Goal: Task Accomplishment & Management: Use online tool/utility

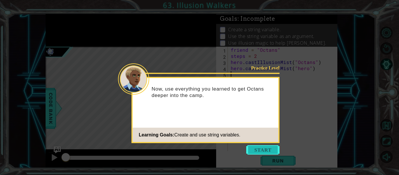
click at [265, 151] on button "Start" at bounding box center [262, 149] width 33 height 9
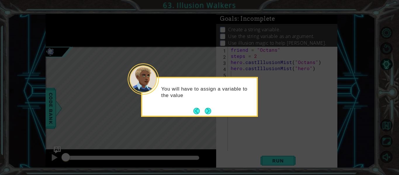
click at [212, 113] on div "You will have to assign a variable to the value" at bounding box center [199, 97] width 117 height 40
click at [208, 111] on button "Next" at bounding box center [208, 111] width 6 height 6
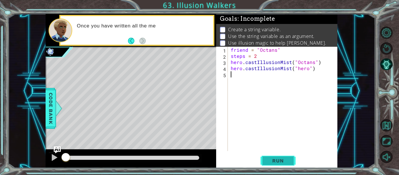
click at [279, 160] on span "Run" at bounding box center [278, 161] width 23 height 6
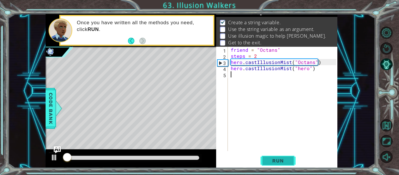
scroll to position [8, 0]
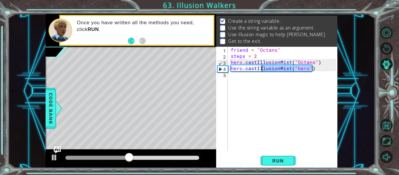
drag, startPoint x: 313, startPoint y: 71, endPoint x: 263, endPoint y: 70, distance: 50.3
click at [263, 70] on div "friend = "Octans" steps = 2 hero . castIllusionMist ( "Octans" ) hero . castIll…" at bounding box center [285, 105] width 110 height 117
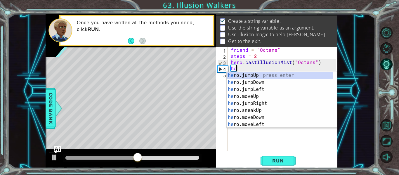
type textarea "h"
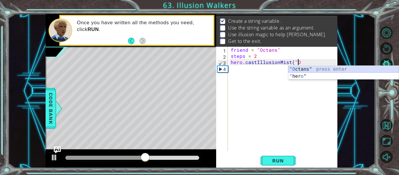
click at [327, 68] on div ""O ctans" press enter " her o " press enter" at bounding box center [343, 80] width 110 height 28
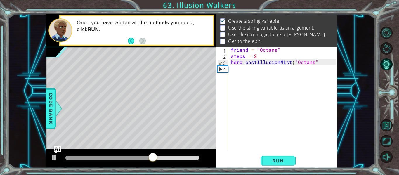
scroll to position [0, 5]
type textarea "hero.castIllusionMist("Octans")"
click at [57, 147] on img "Ask AI" at bounding box center [57, 150] width 8 height 8
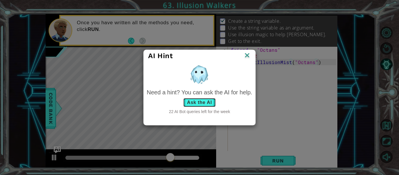
click at [201, 102] on button "Ask the AI" at bounding box center [199, 102] width 32 height 9
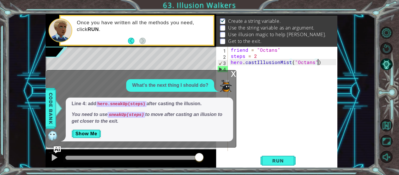
click at [234, 75] on div "x" at bounding box center [233, 73] width 5 height 6
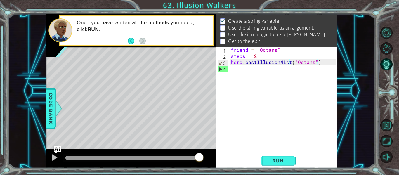
click at [233, 72] on div "friend = "Octans" steps = 2 hero . castIllusionMist ( "Octans" )" at bounding box center [285, 105] width 110 height 117
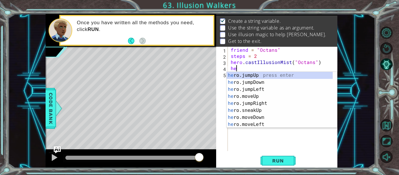
scroll to position [0, 0]
click at [253, 110] on div "her o.jumpUp press enter her o.jumpDown press enter her o.jumpLeft press enter …" at bounding box center [280, 107] width 106 height 70
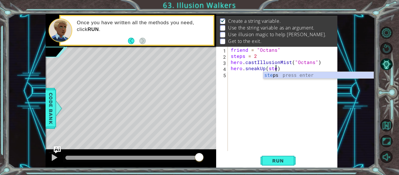
scroll to position [0, 3]
click at [277, 74] on div "steps press enter" at bounding box center [318, 82] width 110 height 21
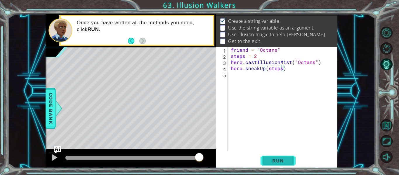
click at [280, 164] on button "Run" at bounding box center [278, 161] width 35 height 12
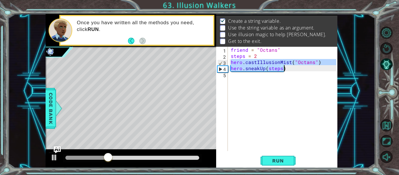
drag, startPoint x: 231, startPoint y: 63, endPoint x: 288, endPoint y: 69, distance: 57.9
click at [288, 69] on div "friend = "Octans" steps = 2 hero . castIllusionMist ( "Octans" ) hero . sneakUp…" at bounding box center [285, 105] width 110 height 117
type textarea "hero.castIllusionMist("Octans") hero.sneakUp(steps)"
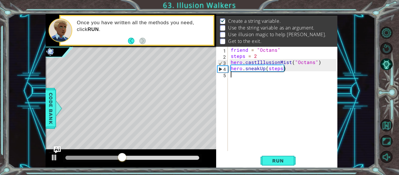
click at [232, 74] on div "friend = "Octans" steps = 2 hero . castIllusionMist ( "Octans" ) hero . sneakUp…" at bounding box center [285, 105] width 110 height 117
paste textarea "hero.sneakUp(steps)"
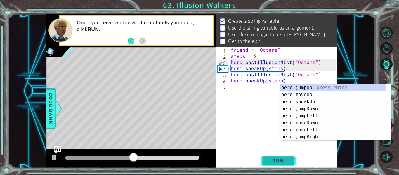
click at [284, 162] on span "Run" at bounding box center [278, 161] width 23 height 6
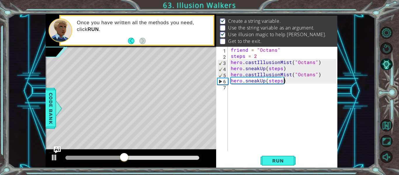
click at [281, 81] on div "friend = "Octans" steps = 2 hero . castIllusionMist ( "Octans" ) hero . sneakUp…" at bounding box center [285, 105] width 110 height 117
drag, startPoint x: 282, startPoint y: 81, endPoint x: 269, endPoint y: 82, distance: 13.2
click at [269, 82] on div "friend = "Octans" steps = 2 hero . castIllusionMist ( "Octans" ) hero . sneakUp…" at bounding box center [285, 105] width 110 height 117
click at [269, 81] on div "friend = "Octans" steps = 2 hero . castIllusionMist ( "Octans" ) hero . sneakUp…" at bounding box center [285, 105] width 110 height 117
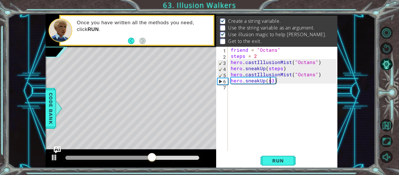
type textarea "hero.sneakUp(3)"
click at [270, 82] on div "friend = "Octans" steps = 2 hero . castIllusionMist ( "Octans" ) hero . sneakUp…" at bounding box center [285, 105] width 110 height 117
click at [272, 82] on div "friend = "Octans" steps = 2 hero . castIllusionMist ( "Octans" ) hero . sneakUp…" at bounding box center [285, 105] width 110 height 117
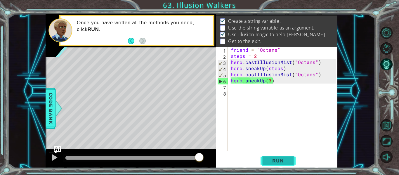
click at [279, 162] on span "Run" at bounding box center [278, 161] width 23 height 6
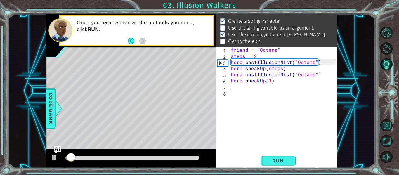
click at [167, 160] on div at bounding box center [132, 158] width 134 height 4
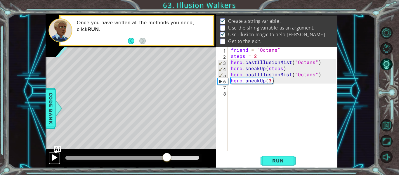
click at [53, 158] on div at bounding box center [55, 158] width 8 height 8
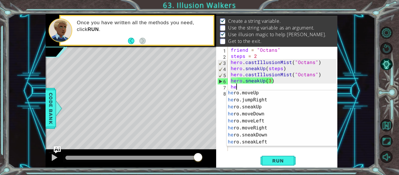
scroll to position [23, 0]
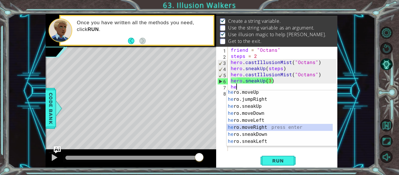
click at [249, 126] on div "he ro.moveUp press enter he ro.jumpRight press enter he ro.sneakUp press enter …" at bounding box center [280, 124] width 106 height 70
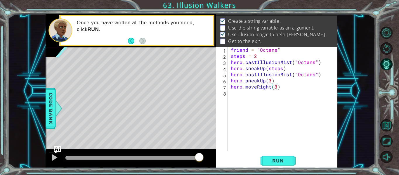
scroll to position [0, 3]
click at [281, 163] on span "Run" at bounding box center [278, 161] width 23 height 6
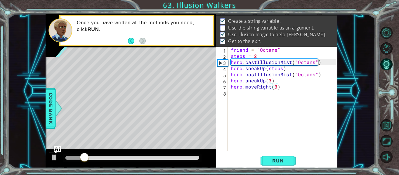
click at [160, 157] on div at bounding box center [132, 158] width 134 height 4
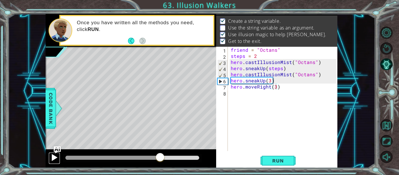
click at [51, 157] on div at bounding box center [55, 158] width 8 height 8
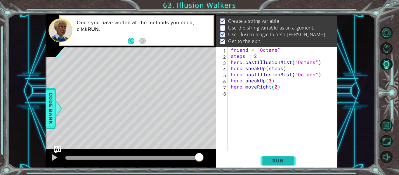
click at [279, 162] on span "Run" at bounding box center [278, 161] width 23 height 6
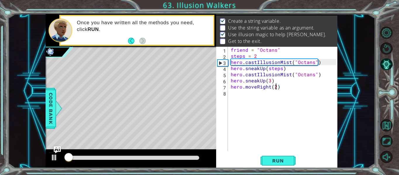
click at [186, 160] on div at bounding box center [132, 158] width 139 height 8
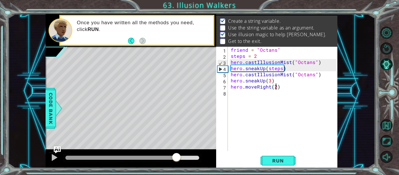
click at [177, 156] on div at bounding box center [132, 158] width 134 height 4
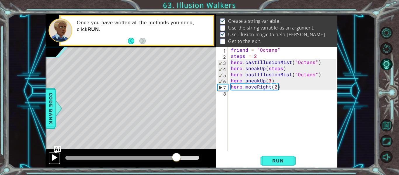
click at [56, 157] on div at bounding box center [55, 158] width 8 height 8
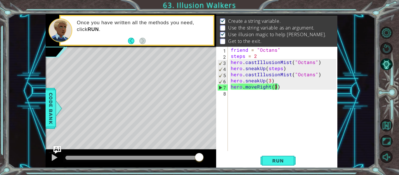
type textarea "hero.moveRight(3)"
click at [57, 149] on img "Ask AI" at bounding box center [57, 150] width 8 height 8
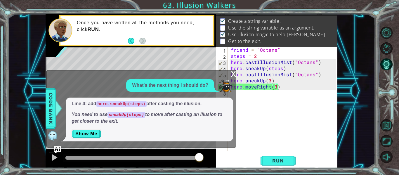
click at [236, 75] on div "x" at bounding box center [233, 73] width 5 height 6
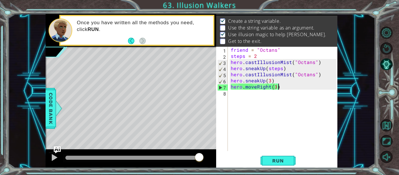
click at [280, 86] on div "friend = "Octans" steps = 2 hero . castIllusionMist ( "Octans" ) hero . sneakUp…" at bounding box center [285, 105] width 110 height 117
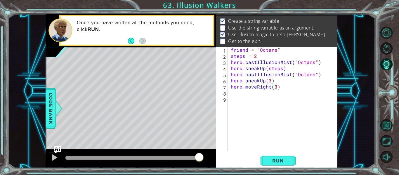
click at [276, 86] on div "friend = "Octans" steps = 2 hero . castIllusionMist ( "Octans" ) hero . sneakUp…" at bounding box center [285, 105] width 110 height 117
click at [272, 78] on div "friend = "Octans" steps = 2 hero . castIllusionMist ( "Octans" ) hero . sneakUp…" at bounding box center [285, 105] width 110 height 117
type textarea "hero.sneakUp(3)"
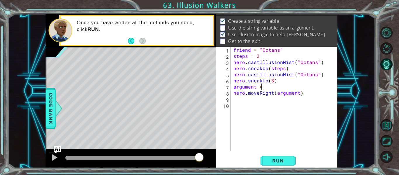
scroll to position [0, 1]
type textarea "argument = 3"
drag, startPoint x: 269, startPoint y: 87, endPoint x: 233, endPoint y: 88, distance: 36.3
click at [233, 88] on div "friend = "Octans" steps = 2 hero . castIllusionMist ( "Octans" ) hero . sneakUp…" at bounding box center [285, 105] width 107 height 117
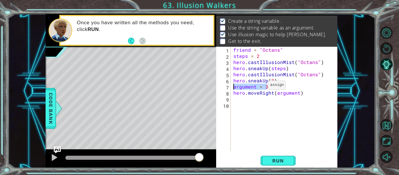
scroll to position [0, 0]
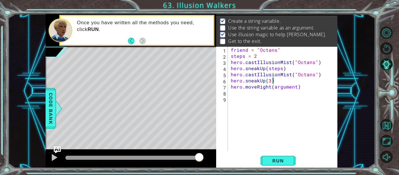
click at [320, 76] on div "friend = "Octans" steps = 2 hero . castIllusionMist ( "Octans" ) hero . sneakUp…" at bounding box center [285, 105] width 110 height 117
type textarea "hero.castIllusionMist("Octans")"
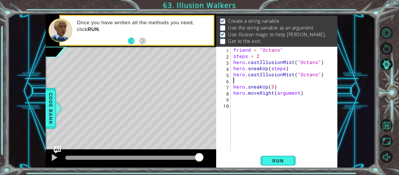
click at [234, 80] on div "friend = "Octans" steps = 2 hero . castIllusionMist ( "Octans" ) hero . sneakUp…" at bounding box center [285, 105] width 107 height 117
paste textarea "argument = 3"
click at [280, 160] on span "Run" at bounding box center [278, 161] width 23 height 6
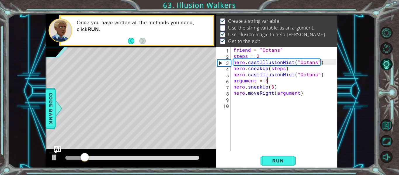
click at [186, 158] on div at bounding box center [132, 158] width 134 height 4
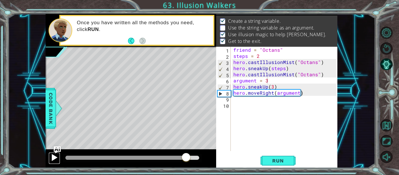
click at [57, 159] on div at bounding box center [55, 158] width 8 height 8
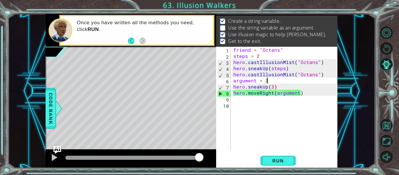
click at [54, 149] on img "Ask AI" at bounding box center [57, 150] width 8 height 8
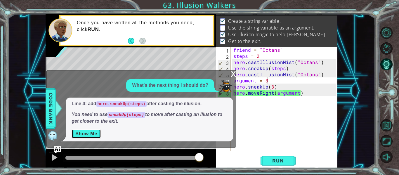
click at [84, 134] on button "Show Me" at bounding box center [87, 133] width 30 height 9
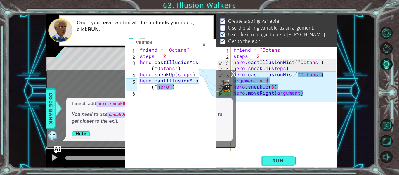
click at [206, 46] on div "×" at bounding box center [204, 45] width 9 height 10
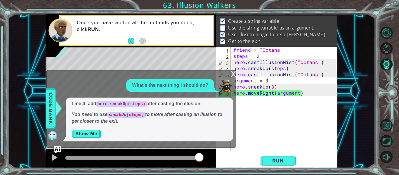
click at [232, 74] on div "x" at bounding box center [233, 73] width 5 height 6
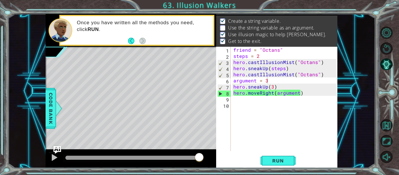
click at [61, 151] on img "Ask AI" at bounding box center [57, 150] width 8 height 8
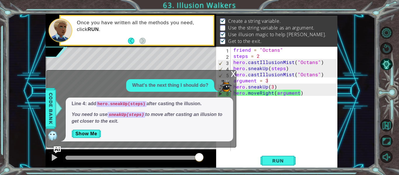
click at [234, 76] on div "x" at bounding box center [233, 73] width 5 height 6
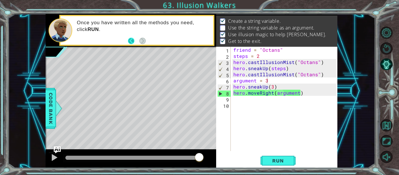
click at [130, 44] on button "Back" at bounding box center [133, 41] width 11 height 6
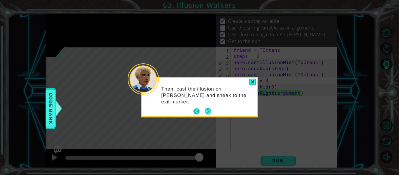
click at [196, 110] on button "Back" at bounding box center [198, 111] width 11 height 6
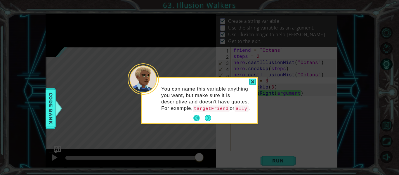
click at [196, 118] on button "Back" at bounding box center [198, 118] width 11 height 6
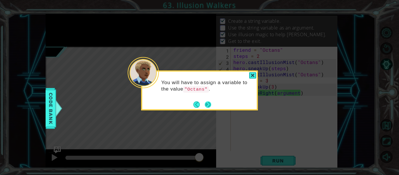
click at [210, 104] on button "Next" at bounding box center [208, 104] width 6 height 6
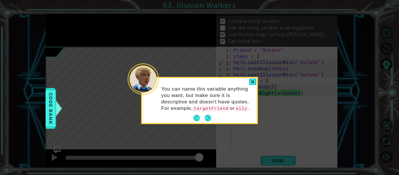
click at [194, 121] on footer at bounding box center [202, 118] width 18 height 9
click at [195, 116] on button "Back" at bounding box center [198, 118] width 11 height 6
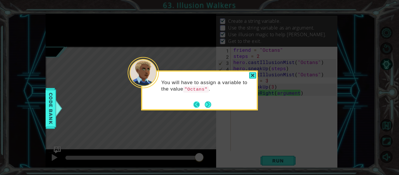
click at [196, 106] on button "Back" at bounding box center [198, 104] width 11 height 6
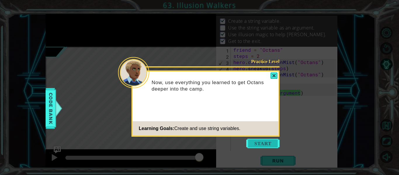
click at [270, 142] on button "Start" at bounding box center [262, 143] width 33 height 9
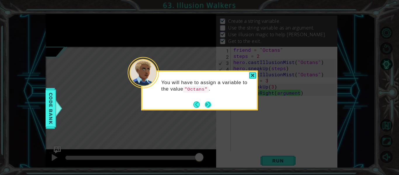
click at [207, 106] on button "Next" at bounding box center [208, 104] width 6 height 6
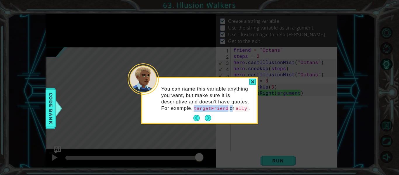
click at [207, 106] on code "targetFriend" at bounding box center [211, 109] width 37 height 6
click at [210, 120] on button "Next" at bounding box center [208, 118] width 6 height 6
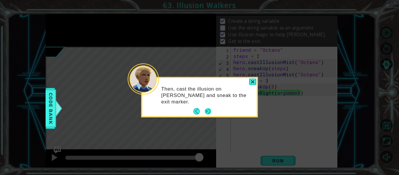
click at [209, 114] on button "Next" at bounding box center [208, 111] width 6 height 6
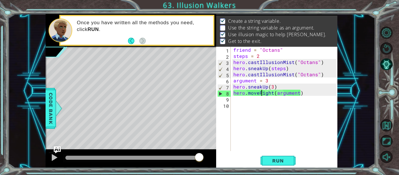
click at [263, 93] on div "friend = "Octans" steps = 2 hero . castIllusionMist ( "Octans" ) hero . sneakUp…" at bounding box center [285, 105] width 107 height 117
type textarea "hero.moveRight(argument)"
click at [265, 98] on div "friend = "Octans" steps = 2 hero . castIllusionMist ( "Octans" ) hero . sneakUp…" at bounding box center [285, 105] width 107 height 117
click at [267, 81] on div "friend = "Octans" steps = 2 hero . castIllusionMist ( "Octans" ) hero . sneakUp…" at bounding box center [285, 105] width 107 height 117
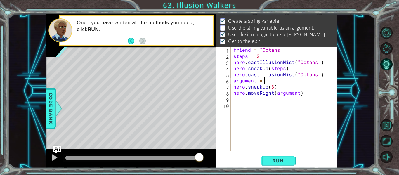
click at [57, 150] on img "Ask AI" at bounding box center [57, 150] width 8 height 8
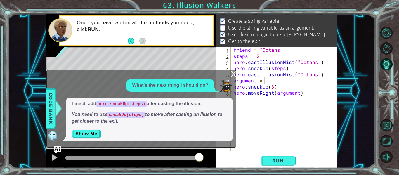
click at [234, 74] on div "x" at bounding box center [233, 73] width 5 height 6
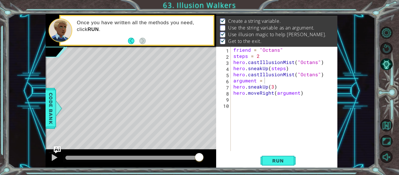
click at [298, 94] on div "friend = "Octans" steps = 2 hero . castIllusionMist ( "Octans" ) hero . sneakUp…" at bounding box center [285, 105] width 107 height 117
click at [302, 95] on div "friend = "Octans" steps = 2 hero . castIllusionMist ( "Octans" ) hero . sneakUp…" at bounding box center [285, 105] width 107 height 117
drag, startPoint x: 228, startPoint y: 25, endPoint x: 235, endPoint y: 25, distance: 7.0
click at [235, 25] on li "Use the string variable as an argument." at bounding box center [277, 28] width 115 height 7
click at [226, 26] on li "Use the string variable as an argument." at bounding box center [277, 28] width 115 height 7
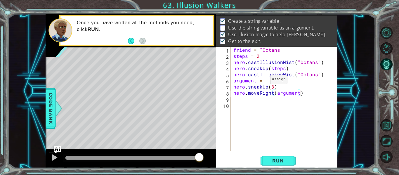
type textarea "argument ="
drag, startPoint x: 263, startPoint y: 81, endPoint x: 235, endPoint y: 80, distance: 28.4
click at [235, 80] on div "friend = "Octans" steps = 2 hero . castIllusionMist ( "Octans" ) hero . sneakUp…" at bounding box center [285, 105] width 107 height 117
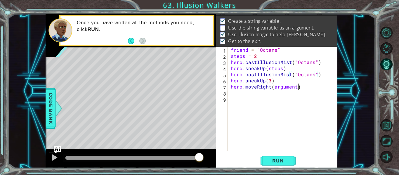
click at [298, 88] on div "friend = "Octans" steps = 2 hero . castIllusionMist ( "Octans" ) hero . sneakUp…" at bounding box center [285, 105] width 110 height 117
type textarea "hero.moveRight(argument)"
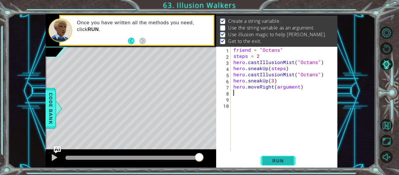
click at [286, 163] on span "Run" at bounding box center [278, 161] width 23 height 6
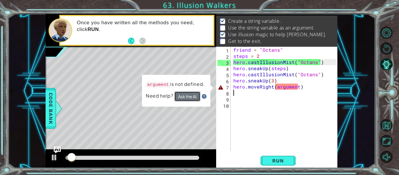
click at [193, 96] on button "Ask the AI" at bounding box center [187, 96] width 26 height 10
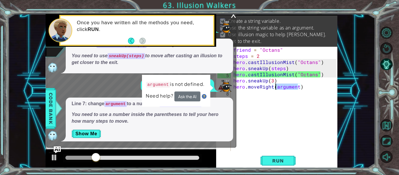
drag, startPoint x: 298, startPoint y: 87, endPoint x: 276, endPoint y: 89, distance: 22.4
click at [276, 89] on div "friend = "Octans" steps = 2 hero . castIllusionMist ( "Octans" ) hero . sneakUp…" at bounding box center [285, 105] width 107 height 117
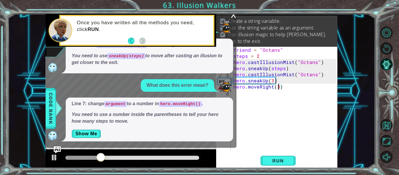
scroll to position [0, 3]
type textarea "hero.moveRight(3)"
click at [283, 159] on span "Run" at bounding box center [278, 161] width 23 height 6
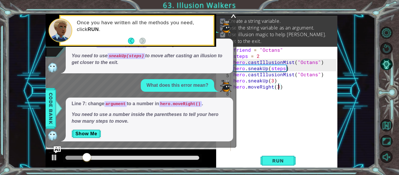
click at [233, 16] on div "x" at bounding box center [233, 14] width 5 height 6
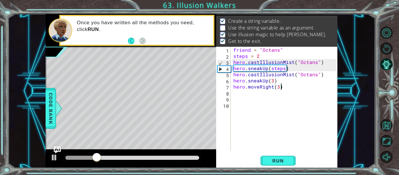
click at [281, 90] on div "friend = "Octans" steps = 2 hero . castIllusionMist ( "Octans" ) hero . sneakUp…" at bounding box center [285, 105] width 107 height 117
type textarea "hero.moveRight(3)"
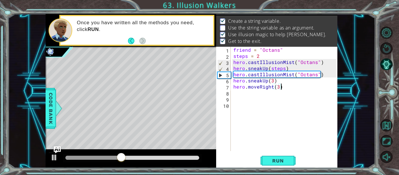
click at [231, 106] on div "10" at bounding box center [223, 106] width 13 height 6
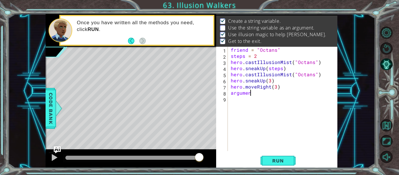
scroll to position [0, 1]
type textarea "argument"
click at [279, 161] on span "Run" at bounding box center [278, 161] width 23 height 6
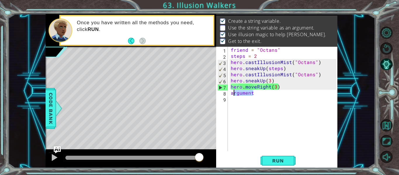
drag, startPoint x: 255, startPoint y: 93, endPoint x: 232, endPoint y: 95, distance: 22.6
click at [232, 95] on div "friend = "Octans" steps = 2 hero . castIllusionMist ( "Octans" ) hero . sneakUp…" at bounding box center [285, 105] width 110 height 117
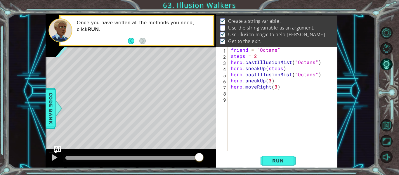
click at [318, 75] on div "friend = "Octans" steps = 2 hero . castIllusionMist ( "Octans" ) hero . sneakUp…" at bounding box center [285, 105] width 110 height 117
type textarea "hero.castIllusionMist("Octans")"
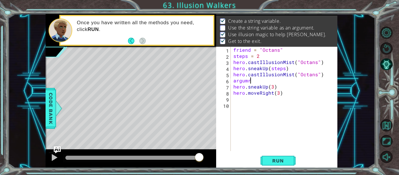
scroll to position [0, 1]
type textarea "argumrnt"
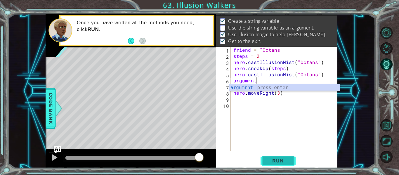
click at [281, 163] on span "Run" at bounding box center [278, 161] width 23 height 6
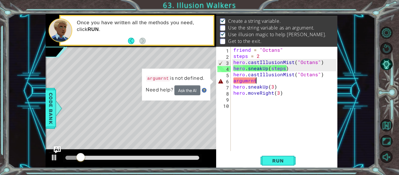
click at [250, 81] on div "friend = "Octans" steps = 2 hero . castIllusionMist ( "Octans" ) hero . sneakUp…" at bounding box center [285, 105] width 107 height 117
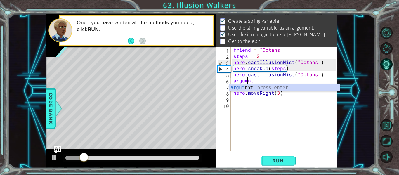
scroll to position [0, 1]
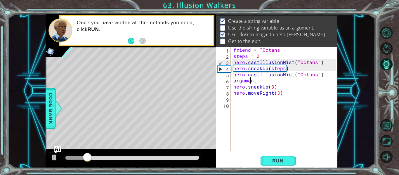
click at [257, 82] on div "friend = "Octans" steps = 2 hero . castIllusionMist ( "Octans" ) hero . sneakUp…" at bounding box center [285, 105] width 107 height 117
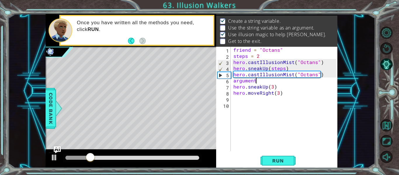
click at [280, 167] on div "argument 1 2 3 4 5 6 7 8 9 10 friend = "Octans" steps = 2 hero . castIllusionMi…" at bounding box center [276, 107] width 121 height 121
click at [280, 165] on button "Run" at bounding box center [278, 161] width 35 height 12
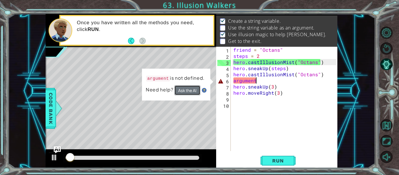
click at [191, 88] on button "Ask the AI" at bounding box center [187, 90] width 26 height 10
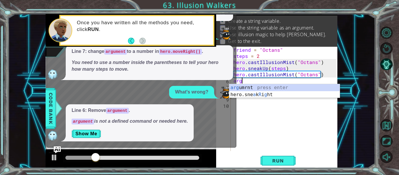
scroll to position [0, 0]
type textarea "a"
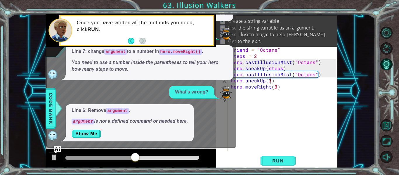
click at [270, 81] on div "friend = "Octans" steps = 2 hero . castIllusionMist ( "Octans" ) hero . sneakUp…" at bounding box center [285, 105] width 110 height 117
type textarea "hero.sneakUp(3)"
click at [280, 91] on div "friend = "Octans" steps = 2 hero . castIllusionMist ( "Octans" ) hero . sneakUp…" at bounding box center [285, 105] width 110 height 117
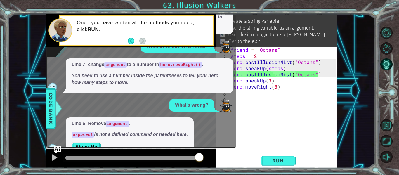
click at [359, 110] on div "1 2 3 4 5 6 7 8 friend = "Octans" steps = 2 hero . castIllusionMist ( "Octans" …" at bounding box center [191, 91] width 367 height 154
click at [56, 148] on img "Ask AI" at bounding box center [57, 150] width 8 height 8
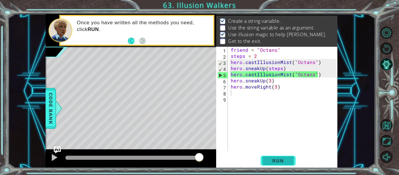
click at [287, 162] on span "Run" at bounding box center [278, 161] width 23 height 6
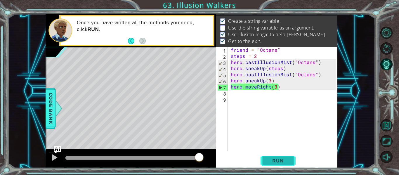
click at [280, 160] on span "Run" at bounding box center [278, 161] width 23 height 6
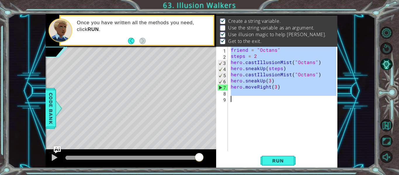
drag, startPoint x: 231, startPoint y: 49, endPoint x: 270, endPoint y: 104, distance: 67.8
click at [270, 104] on div "friend = "Octans" steps = 2 hero . castIllusionMist ( "Octans" ) hero . sneakUp…" at bounding box center [285, 105] width 110 height 117
click at [308, 135] on div "friend = "Octans" steps = 2 hero . castIllusionMist ( "Octans" ) hero . sneakUp…" at bounding box center [283, 99] width 107 height 104
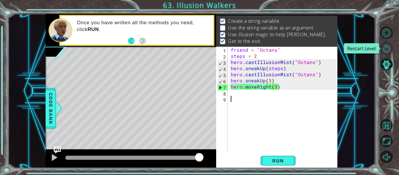
click at [387, 46] on button "Restart Level" at bounding box center [387, 48] width 12 height 12
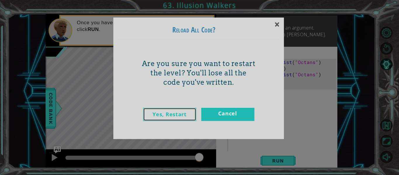
click at [170, 117] on link "Yes, Restart" at bounding box center [169, 114] width 53 height 13
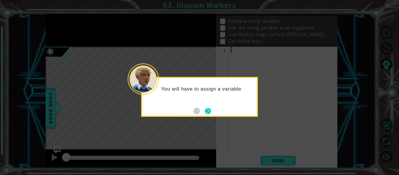
click at [211, 113] on button "Next" at bounding box center [208, 111] width 6 height 6
click at [208, 109] on button "Next" at bounding box center [208, 111] width 6 height 6
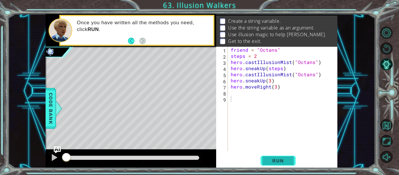
click at [284, 159] on span "Run" at bounding box center [278, 161] width 23 height 6
click at [281, 159] on span "Run" at bounding box center [278, 161] width 23 height 6
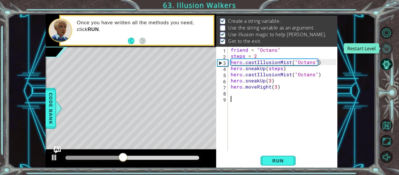
click at [386, 48] on button "Restart Level" at bounding box center [387, 48] width 12 height 12
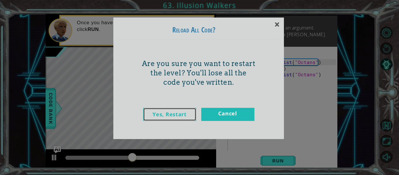
click at [168, 116] on link "Yes, Restart" at bounding box center [169, 114] width 53 height 13
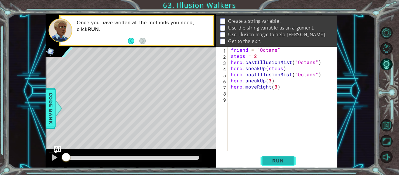
click at [276, 162] on span "Run" at bounding box center [278, 161] width 23 height 6
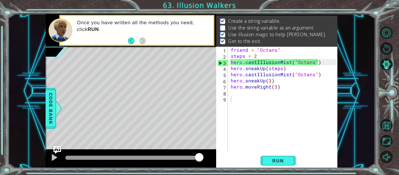
click at [58, 148] on img "Ask AI" at bounding box center [57, 150] width 8 height 8
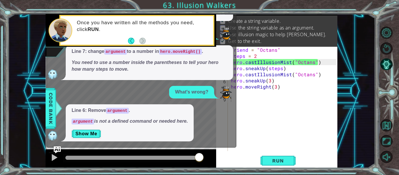
click at [281, 123] on div "friend = "Octans" steps = 2 hero . castIllusionMist ( "Octans" ) hero . sneakUp…" at bounding box center [285, 105] width 110 height 117
click at [351, 66] on div "1 2 3 4 5 6 7 8 friend = "Octans" steps = 2 hero . castIllusionMist ( "Octans" …" at bounding box center [191, 91] width 367 height 154
click at [57, 147] on img "Ask AI" at bounding box center [57, 150] width 8 height 8
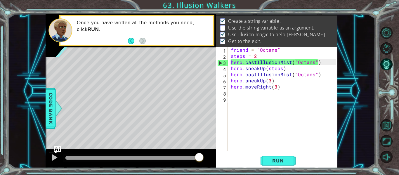
click at [297, 62] on div "friend = "Octans" steps = 2 hero . castIllusionMist ( "Octans" ) hero . sneakUp…" at bounding box center [285, 105] width 110 height 117
drag, startPoint x: 293, startPoint y: 62, endPoint x: 315, endPoint y: 63, distance: 22.5
click at [315, 63] on div "friend = "Octans" steps = 2 hero . castIllusionMist ( "Octans" ) hero . sneakUp…" at bounding box center [285, 105] width 110 height 117
click at [354, 80] on div "1 2 3 4 5 6 7 8 friend = "Octans" steps = 2 hero . castIllusionMist ( "Octans" …" at bounding box center [191, 91] width 367 height 154
type textarea "hero.sneakUp(steps)"
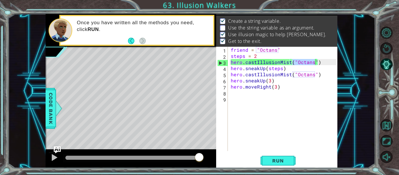
click at [243, 67] on div "friend = "Octans" steps = 2 hero . castIllusionMist ( "Octans" ) hero . sneakUp…" at bounding box center [285, 105] width 110 height 117
click at [385, 49] on button "Restart Level" at bounding box center [387, 48] width 12 height 12
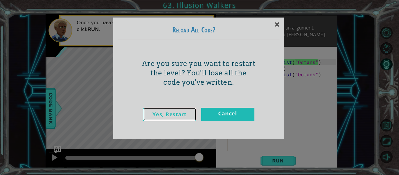
click at [173, 114] on link "Yes, Restart" at bounding box center [169, 114] width 53 height 13
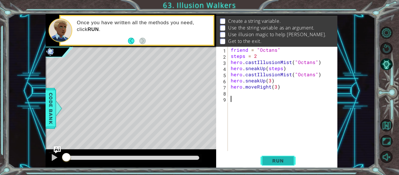
click at [272, 157] on button "Run" at bounding box center [278, 161] width 35 height 12
click at [280, 162] on span "Run" at bounding box center [278, 161] width 23 height 6
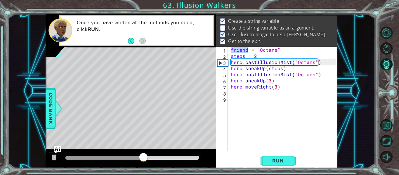
drag, startPoint x: 248, startPoint y: 50, endPoint x: 227, endPoint y: 53, distance: 21.2
click at [227, 53] on div "1 2 3 4 5 6 7 8 9 friend = "Octans" steps = 2 hero . castIllusionMist ( "Octans…" at bounding box center [276, 99] width 120 height 104
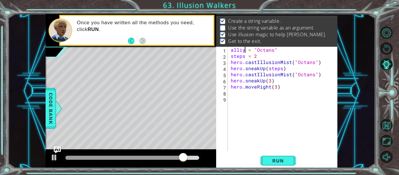
scroll to position [0, 1]
click at [284, 163] on span "Run" at bounding box center [278, 161] width 23 height 6
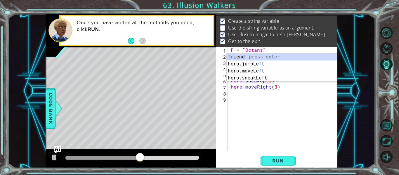
scroll to position [0, 1]
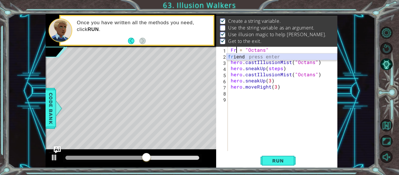
click at [241, 55] on div "fr iend press enter" at bounding box center [282, 63] width 110 height 21
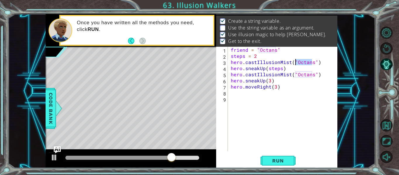
drag, startPoint x: 313, startPoint y: 63, endPoint x: 297, endPoint y: 64, distance: 16.1
click at [297, 64] on div "friend = "Octans" steps = 2 hero . castIllusionMist ( "Octans" ) hero . sneakUp…" at bounding box center [285, 105] width 110 height 117
click at [297, 64] on div "friend = "Octans" steps = 2 hero . castIllusionMist ( "Octans" ) hero . sneakUp…" at bounding box center [283, 99] width 107 height 104
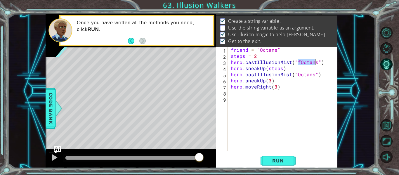
drag, startPoint x: 298, startPoint y: 63, endPoint x: 315, endPoint y: 64, distance: 17.5
click at [315, 64] on div "friend = "Octans" steps = 2 hero . castIllusionMist ( "fOctans" ) hero . sneakU…" at bounding box center [285, 105] width 110 height 117
drag, startPoint x: 313, startPoint y: 75, endPoint x: 297, endPoint y: 75, distance: 15.8
click at [297, 75] on div "friend = "Octans" steps = 2 hero . castIllusionMist ( "friend" ) hero . sneakUp…" at bounding box center [285, 105] width 110 height 117
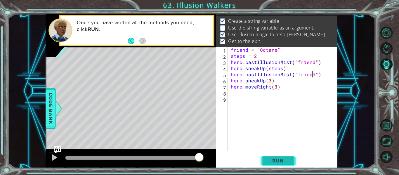
click at [288, 159] on span "Run" at bounding box center [278, 161] width 23 height 6
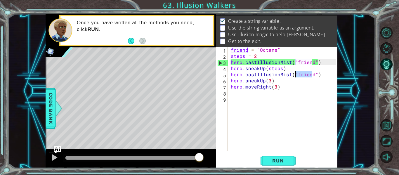
drag, startPoint x: 312, startPoint y: 74, endPoint x: 297, endPoint y: 73, distance: 15.8
click at [297, 73] on div "friend = "Octans" steps = 2 hero . castIllusionMist ( "friend" ) hero . sneakUp…" at bounding box center [285, 105] width 110 height 117
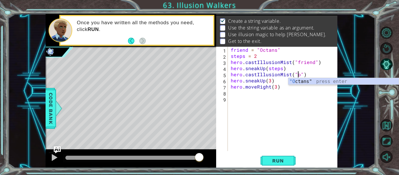
scroll to position [0, 4]
click at [300, 82] on div ""O ctans" press enter" at bounding box center [343, 88] width 110 height 21
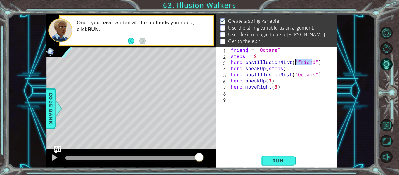
drag, startPoint x: 312, startPoint y: 62, endPoint x: 295, endPoint y: 63, distance: 17.0
click at [295, 63] on div "friend = "Octans" steps = 2 hero . castIllusionMist ( "friend" ) hero . sneakUp…" at bounding box center [285, 105] width 110 height 117
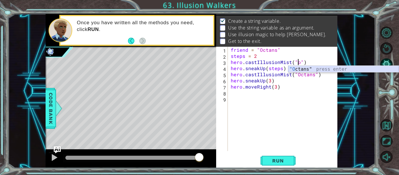
click at [297, 68] on div ""O ctans" press enter" at bounding box center [343, 76] width 110 height 21
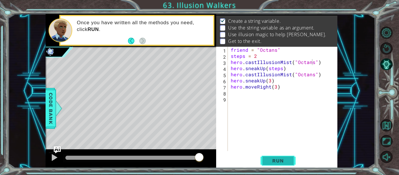
click at [287, 163] on span "Run" at bounding box center [278, 161] width 23 height 6
click at [313, 61] on div "friend = "Octans" steps = 2 hero . castIllusionMist ( "friend" ) hero . sneakUp…" at bounding box center [285, 105] width 110 height 117
click at [314, 61] on div "friend = "Octans" steps = 2 hero . castIllusionMist ( "friend" ) hero . sneakUp…" at bounding box center [285, 105] width 110 height 117
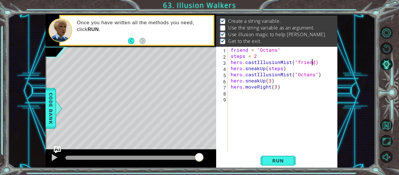
click at [295, 61] on div "friend = "Octans" steps = 2 hero . castIllusionMist ( "friend) hero . sneakUp (…" at bounding box center [285, 105] width 110 height 117
click at [295, 73] on div "friend = "Octans" steps = 2 hero . castIllusionMist ( friend ) hero . sneakUp (…" at bounding box center [285, 105] width 110 height 117
click at [312, 74] on div "friend = "Octans" steps = 2 hero . castIllusionMist ( friend ) hero . sneakUp (…" at bounding box center [285, 105] width 110 height 117
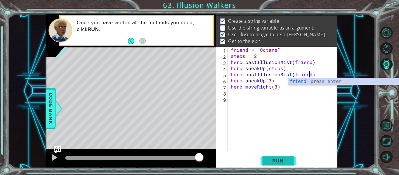
type textarea "hero.castIllusionMist(friend)"
click at [285, 160] on span "Run" at bounding box center [278, 161] width 23 height 6
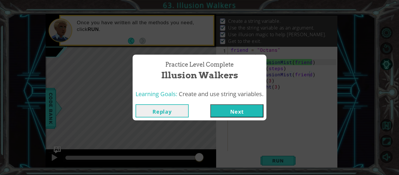
click at [227, 110] on button "Next" at bounding box center [236, 110] width 53 height 13
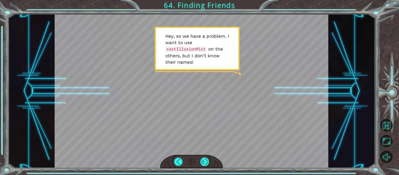
click at [205, 163] on div at bounding box center [205, 162] width 8 height 8
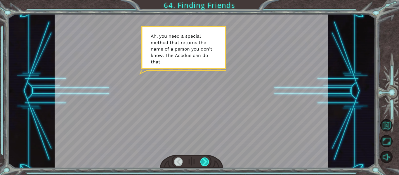
click at [204, 164] on div at bounding box center [205, 162] width 8 height 8
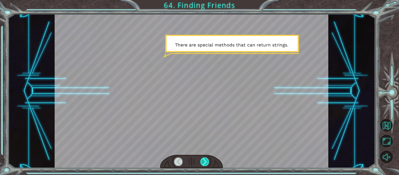
click at [204, 164] on div at bounding box center [205, 162] width 8 height 8
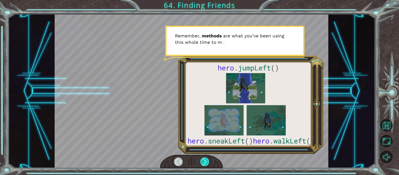
click at [204, 164] on div at bounding box center [205, 162] width 8 height 8
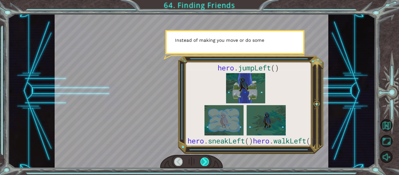
click at [204, 164] on div at bounding box center [205, 162] width 8 height 8
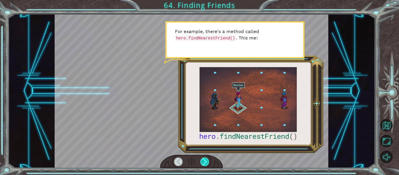
click at [204, 164] on div at bounding box center [205, 162] width 8 height 8
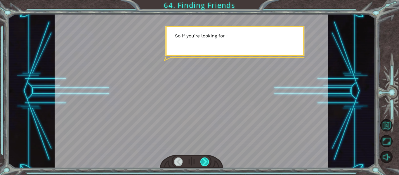
click at [204, 164] on div at bounding box center [205, 162] width 8 height 8
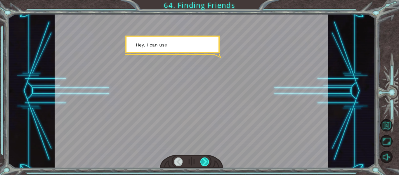
click at [204, 164] on div at bounding box center [205, 162] width 8 height 8
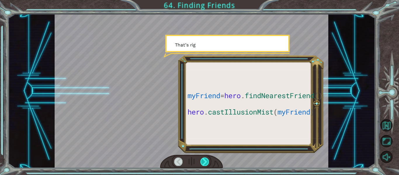
click at [205, 164] on div at bounding box center [205, 162] width 8 height 8
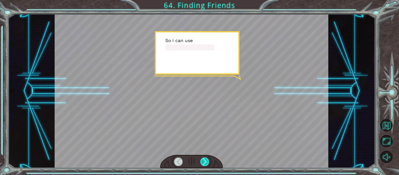
click at [205, 164] on div at bounding box center [205, 162] width 8 height 8
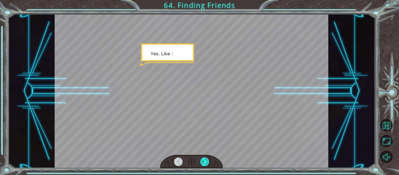
click at [205, 164] on div at bounding box center [205, 162] width 8 height 8
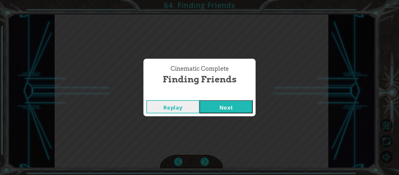
click at [228, 113] on div "Replay Next" at bounding box center [200, 106] width 112 height 19
click at [232, 105] on button "Next" at bounding box center [226, 106] width 53 height 13
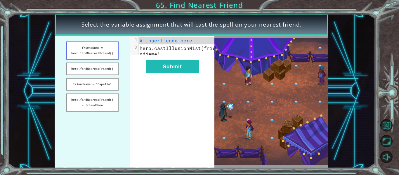
click at [95, 53] on button "friendName = hero.findNearestFriend()" at bounding box center [92, 51] width 52 height 18
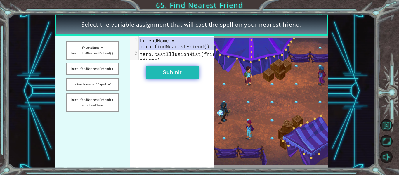
click at [188, 74] on button "Submit" at bounding box center [172, 72] width 53 height 13
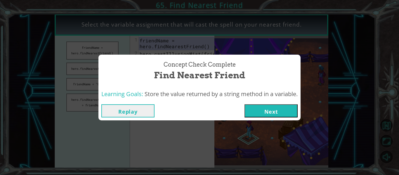
click at [265, 109] on button "Next" at bounding box center [271, 110] width 53 height 13
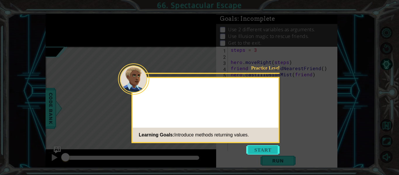
click at [268, 148] on button "Start" at bounding box center [262, 149] width 33 height 9
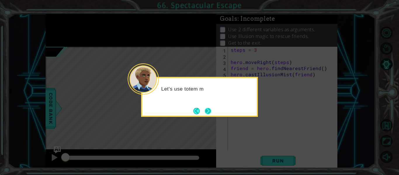
click at [210, 112] on button "Next" at bounding box center [208, 111] width 6 height 6
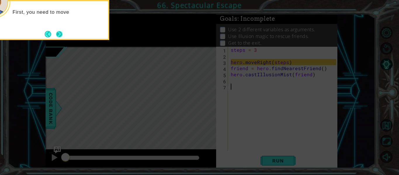
click at [61, 35] on button "Next" at bounding box center [59, 34] width 6 height 6
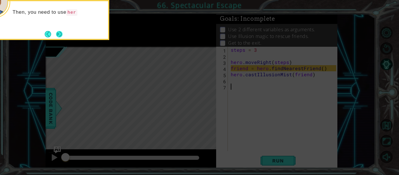
click at [58, 33] on button "Next" at bounding box center [59, 34] width 6 height 6
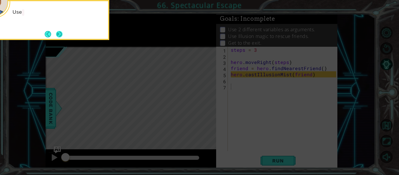
click at [59, 34] on button "Next" at bounding box center [59, 34] width 6 height 6
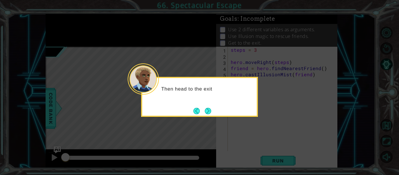
click at [213, 116] on div "Then head to the exit" at bounding box center [199, 97] width 117 height 40
click at [210, 113] on button "Next" at bounding box center [208, 111] width 6 height 6
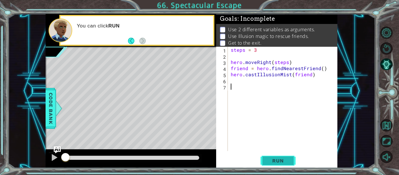
click at [275, 161] on span "Run" at bounding box center [278, 161] width 23 height 6
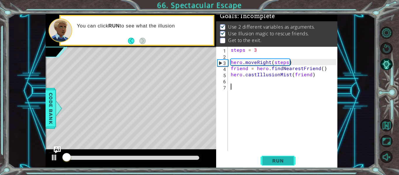
scroll to position [5, 0]
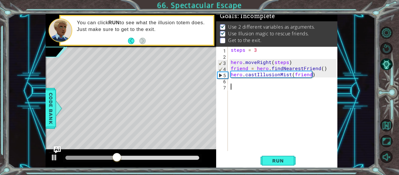
click at [232, 82] on div "steps = 3 hero . moveRight ( steps ) friend = hero . findNearestFriend ( ) hero…" at bounding box center [285, 105] width 110 height 117
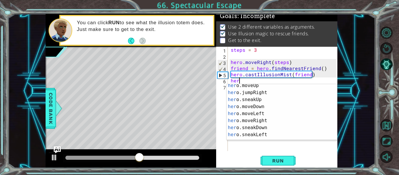
scroll to position [23, 0]
click at [272, 120] on div "her o.moveUp press enter her o.jumpRight press enter her o.sneakUp press enter …" at bounding box center [280, 117] width 106 height 70
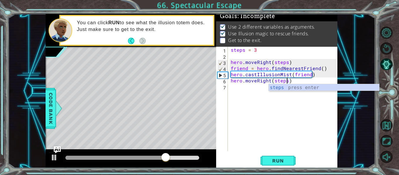
scroll to position [0, 4]
type textarea "hero.moveRight(steps)"
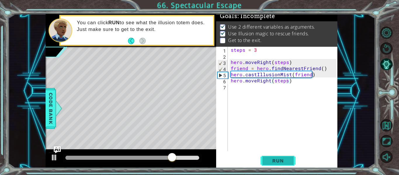
click at [274, 162] on span "Run" at bounding box center [278, 161] width 23 height 6
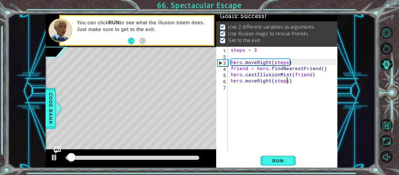
click at [188, 158] on div at bounding box center [132, 158] width 134 height 4
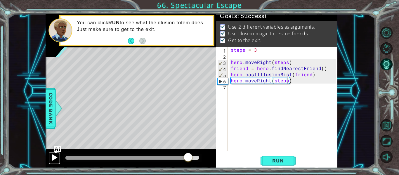
click at [56, 159] on div at bounding box center [55, 158] width 8 height 8
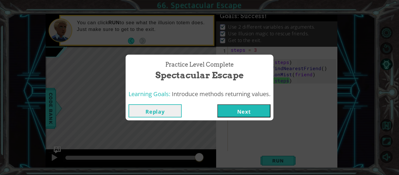
click at [227, 108] on button "Next" at bounding box center [243, 110] width 53 height 13
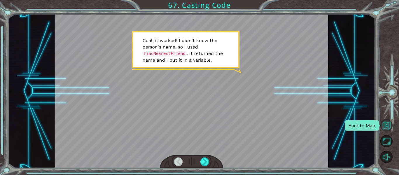
click at [387, 125] on button "Back to Map" at bounding box center [387, 125] width 12 height 12
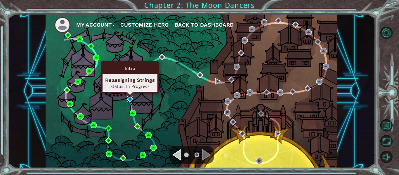
click at [129, 99] on img at bounding box center [130, 99] width 6 height 6
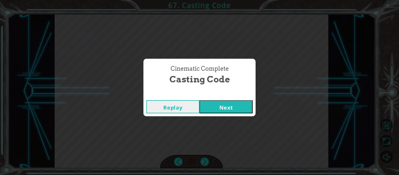
click at [225, 106] on button "Next" at bounding box center [226, 106] width 53 height 13
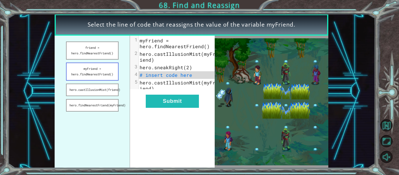
click at [103, 70] on button "myFriend = hero.findNearestFriend()" at bounding box center [92, 72] width 53 height 18
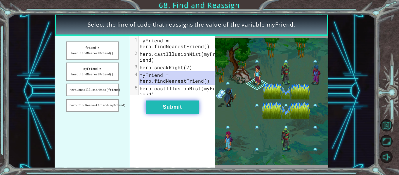
click at [171, 112] on button "Submit" at bounding box center [172, 107] width 53 height 13
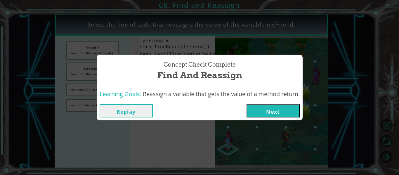
click at [272, 109] on button "Next" at bounding box center [273, 110] width 53 height 13
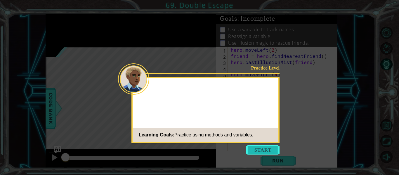
click at [261, 150] on button "Start" at bounding box center [262, 149] width 33 height 9
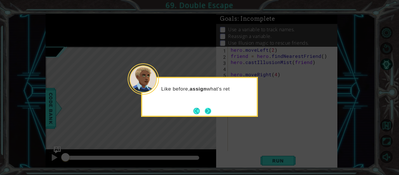
click at [211, 113] on button "Next" at bounding box center [208, 111] width 6 height 6
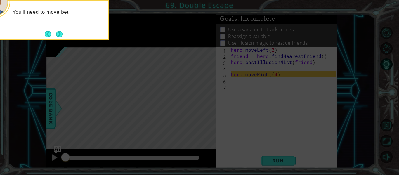
click at [59, 28] on div "You'll need to move bet" at bounding box center [50, 20] width 117 height 40
click at [61, 35] on button "Next" at bounding box center [59, 34] width 6 height 6
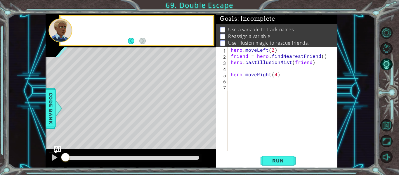
click at [61, 35] on div at bounding box center [61, 30] width 24 height 24
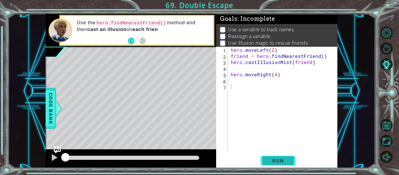
click at [281, 159] on span "Run" at bounding box center [278, 161] width 23 height 6
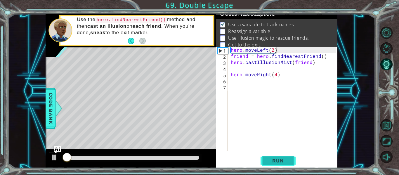
scroll to position [8, 0]
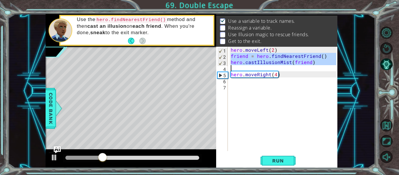
drag, startPoint x: 231, startPoint y: 55, endPoint x: 257, endPoint y: 66, distance: 28.3
click at [257, 66] on div "hero . moveLeft ( 2 ) friend = hero . findNearestFriend ( ) hero . castIllusion…" at bounding box center [285, 105] width 110 height 117
type textarea "hero.castIllusionMist(friend)"
click at [233, 83] on div "hero . moveLeft ( 2 ) friend = hero . findNearestFriend ( ) hero . castIllusion…" at bounding box center [285, 105] width 110 height 117
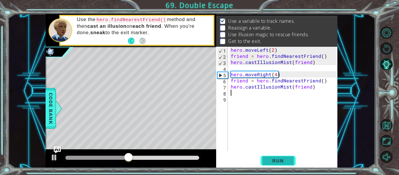
click at [283, 160] on span "Run" at bounding box center [278, 161] width 23 height 6
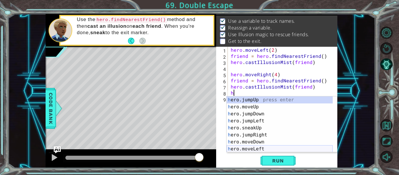
click at [256, 150] on div "h ero.jumpUp press enter h ero.moveUp press enter h ero.jumpDown press enter h …" at bounding box center [280, 131] width 106 height 70
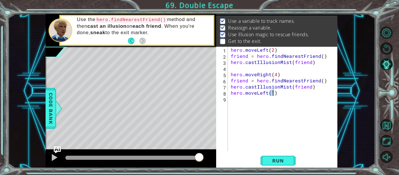
scroll to position [0, 3]
type textarea "hero.moveLeft(2)"
click at [276, 158] on span "Run" at bounding box center [278, 161] width 23 height 6
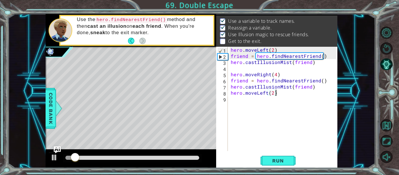
click at [281, 93] on div "hero . moveLeft ( 2 ) friend = hero . findNearestFriend ( ) hero . castIllusion…" at bounding box center [285, 105] width 110 height 117
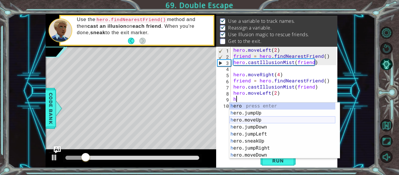
click at [261, 120] on div "h ero press enter h ero.jumpUp press enter h ero.moveUp press enter h ero.jumpD…" at bounding box center [282, 138] width 106 height 70
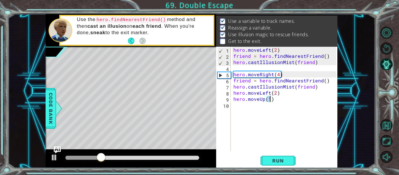
type textarea "hero.moveUp(4)"
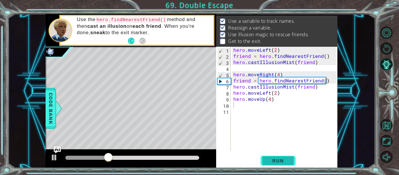
click at [279, 161] on span "Run" at bounding box center [278, 161] width 23 height 6
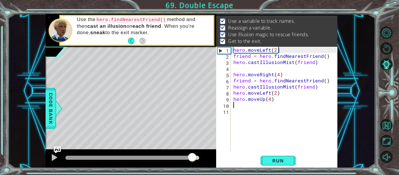
click at [193, 158] on div at bounding box center [132, 158] width 134 height 4
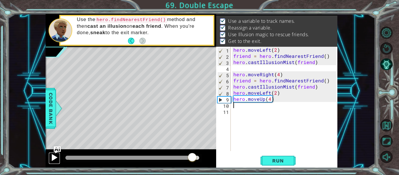
click at [52, 158] on div at bounding box center [55, 158] width 8 height 8
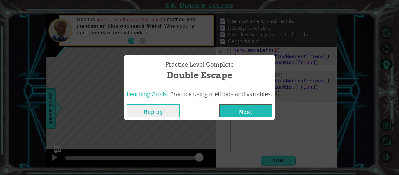
click at [243, 112] on button "Next" at bounding box center [245, 110] width 53 height 13
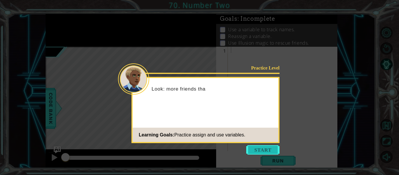
click at [267, 152] on button "Start" at bounding box center [262, 149] width 33 height 9
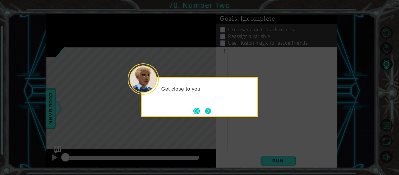
click at [211, 112] on button "Next" at bounding box center [208, 111] width 6 height 6
click at [209, 112] on button "Next" at bounding box center [208, 111] width 6 height 6
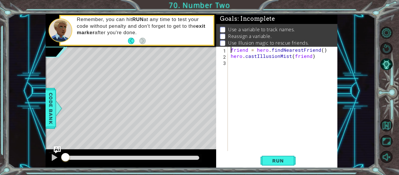
click at [232, 49] on div "friend = hero . findNearestFriend ( ) hero . castIllusionMist ( friend )" at bounding box center [285, 105] width 110 height 117
type textarea "friend = hero.findNearestFriend()"
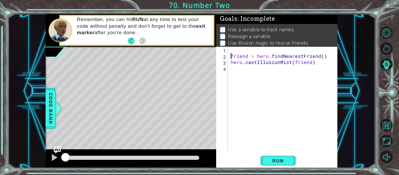
click at [231, 49] on div "friend = hero . findNearestFriend ( ) hero . castIllusionMist ( friend )" at bounding box center [285, 105] width 110 height 117
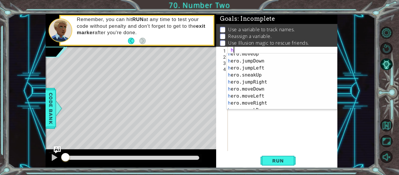
scroll to position [14, 0]
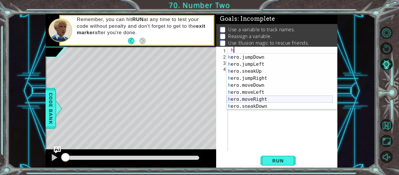
click at [272, 100] on div "h ero.moveUp press enter h ero.jumpDown press enter h ero.jumpLeft press enter …" at bounding box center [280, 82] width 106 height 70
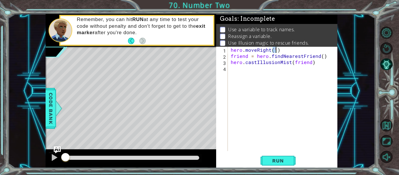
scroll to position [0, 3]
click at [231, 50] on div "hero . moveRight ( 2 ) friend = hero . findNearestFriend ( ) hero . castIllusio…" at bounding box center [285, 105] width 110 height 117
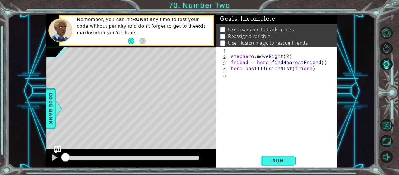
scroll to position [0, 1]
click at [231, 55] on div "stephero . moveRight ( 2 ) friend = hero . findNearestFriend ( ) hero . castIll…" at bounding box center [285, 105] width 110 height 117
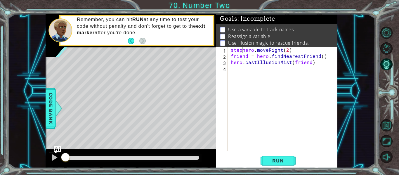
click at [241, 51] on div "stephero . moveRight ( 2 ) friend = hero . findNearestFriend ( ) hero . castIll…" at bounding box center [285, 105] width 110 height 117
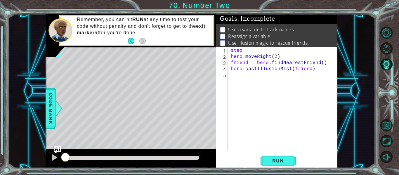
click at [243, 50] on div "step hero . moveRight ( 2 ) friend = hero . findNearestFriend ( ) hero . castIl…" at bounding box center [285, 105] width 110 height 117
click at [275, 56] on div "steps = 2 hero . moveRight ( 2 ) friend = hero . findNearestFriend ( ) hero . c…" at bounding box center [285, 105] width 110 height 117
click at [279, 161] on span "Run" at bounding box center [278, 161] width 23 height 6
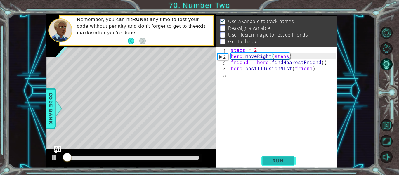
scroll to position [8, 0]
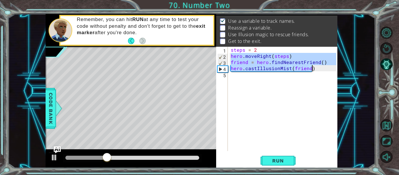
drag, startPoint x: 231, startPoint y: 55, endPoint x: 311, endPoint y: 69, distance: 81.4
click at [311, 69] on div "steps = 2 hero . moveRight ( steps ) friend = hero . findNearestFriend ( ) hero…" at bounding box center [285, 105] width 110 height 117
type textarea "friend = hero.findNearestFriend() hero.castIllusionMist(friend)"
click at [237, 76] on div "steps = 2 hero . moveRight ( steps ) friend = hero . findNearestFriend ( ) hero…" at bounding box center [285, 105] width 110 height 117
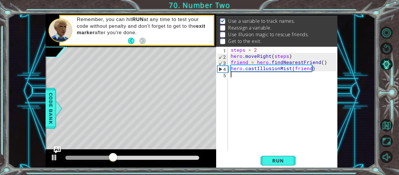
scroll to position [0, 0]
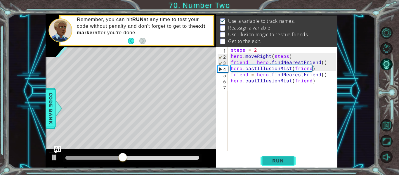
click at [282, 161] on span "Run" at bounding box center [278, 161] width 23 height 6
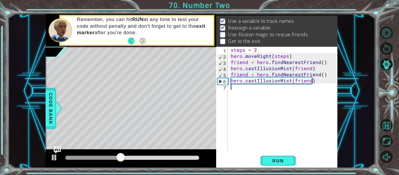
click at [309, 68] on div "steps = 2 hero . moveRight ( steps ) friend = hero . findNearestFriend ( ) hero…" at bounding box center [285, 105] width 110 height 117
type textarea "hero.castIllusionMist(friend)"
click at [311, 69] on div "steps = 2 hero . moveRight ( steps ) friend = hero . findNearestFriend ( ) hero…" at bounding box center [285, 105] width 110 height 117
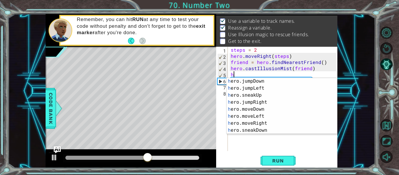
scroll to position [16, 0]
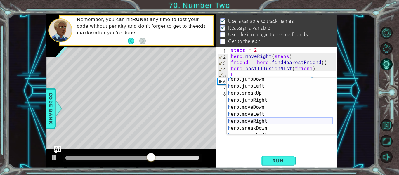
click at [265, 123] on div "h ero.jumpDown press enter h ero.jumpLeft press enter h ero.sneakUp press enter…" at bounding box center [280, 111] width 106 height 70
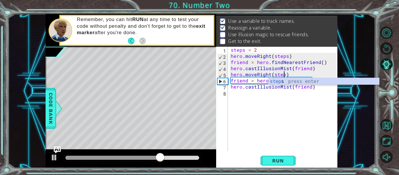
scroll to position [0, 4]
click at [283, 161] on span "Run" at bounding box center [278, 161] width 23 height 6
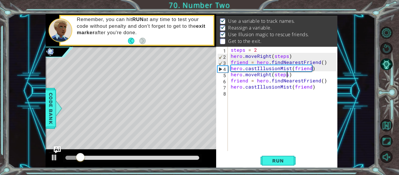
click at [315, 87] on div "steps = 2 hero . moveRight ( steps ) friend = hero . findNearestFriend ( ) hero…" at bounding box center [285, 105] width 110 height 117
type textarea "hero.castIllusionMist(friend)"
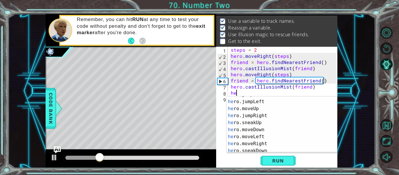
scroll to position [20, 0]
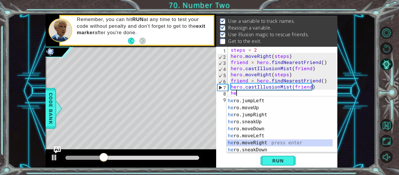
click at [257, 144] on div "he ro.jumpDown press enter he ro.jumpLeft press enter he ro.moveUp press enter …" at bounding box center [280, 125] width 106 height 70
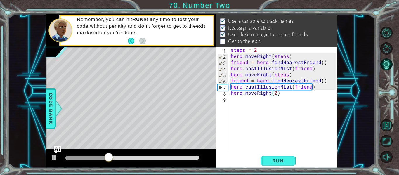
scroll to position [0, 3]
type textarea "hero.moveRight(2)"
click at [275, 158] on span "Run" at bounding box center [278, 161] width 23 height 6
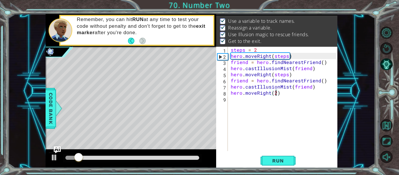
click at [182, 158] on div at bounding box center [132, 158] width 134 height 4
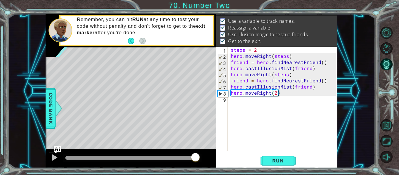
click at [195, 158] on div at bounding box center [132, 158] width 134 height 4
click at [53, 156] on div at bounding box center [55, 158] width 8 height 8
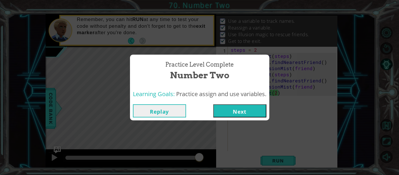
click at [246, 110] on button "Next" at bounding box center [239, 110] width 53 height 13
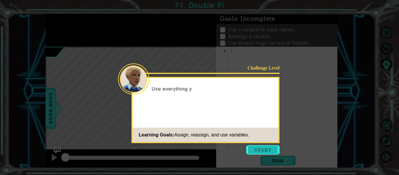
click at [267, 149] on button "Start" at bounding box center [262, 149] width 33 height 9
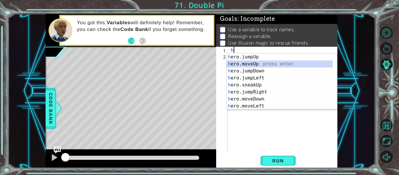
click at [280, 64] on div "h ero.jumpUp press enter h ero.moveUp press enter h ero.jumpDown press enter h …" at bounding box center [280, 88] width 106 height 70
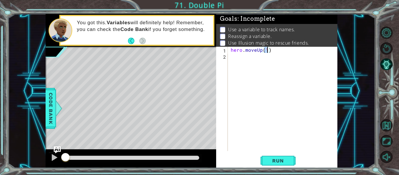
type textarea "hero.moveUp(2)"
click at [273, 51] on div "hero . moveUp ( 2 )" at bounding box center [285, 105] width 110 height 117
drag, startPoint x: 338, startPoint y: 82, endPoint x: 332, endPoint y: 89, distance: 9.1
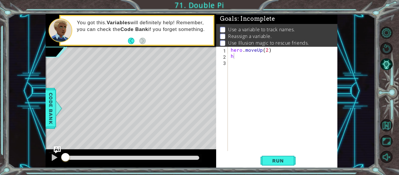
click at [332, 89] on div "1 ההההההההההההההההההההההההההההההההההההההההההההההההההההההההההההההההההההההההההההה…" at bounding box center [191, 91] width 367 height 154
click at [237, 56] on div "hero . moveUp ( 2 ) h" at bounding box center [285, 105] width 110 height 117
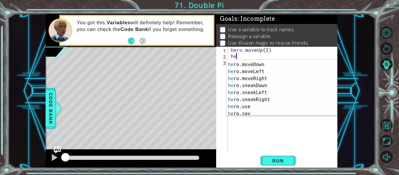
scroll to position [41, 0]
click at [274, 78] on div "he ro.sneakUp press enter he ro.moveDown press enter he ro.moveLeft press enter…" at bounding box center [280, 89] width 106 height 70
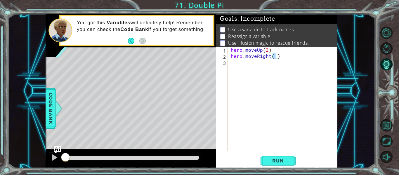
type textarea "hero.moveRight(2)"
click at [279, 56] on div "hero . moveUp ( 2 ) hero . moveRight ( 2 )" at bounding box center [285, 105] width 110 height 117
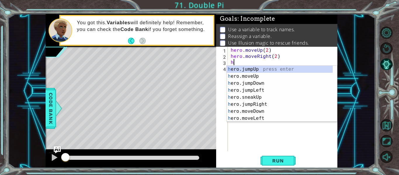
scroll to position [0, 0]
click at [265, 110] on div "h ero.jumpUp press enter h ero.moveUp press enter h ero.jumpDown press enter h …" at bounding box center [280, 101] width 106 height 70
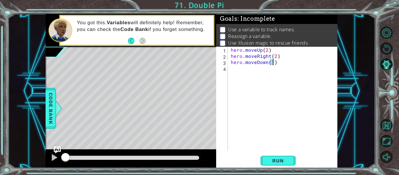
type textarea "hero.moveDown(2)"
click at [276, 65] on div "hero . moveUp ( 2 ) hero . moveRight ( 2 ) hero . moveDown ( 2 )" at bounding box center [285, 105] width 110 height 117
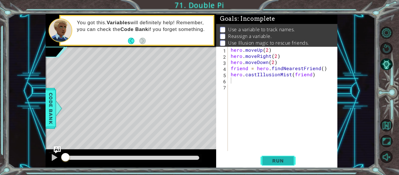
click at [276, 159] on span "Run" at bounding box center [278, 161] width 23 height 6
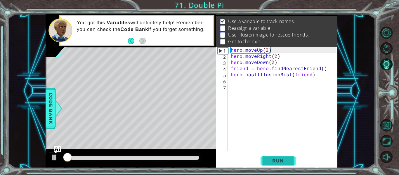
scroll to position [8, 0]
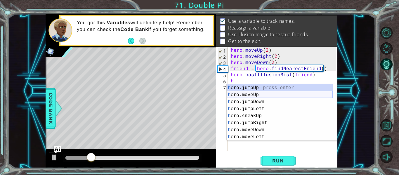
click at [255, 94] on div "h ero.jumpUp press enter h ero.moveUp press enter h ero.jumpDown press enter h …" at bounding box center [280, 119] width 106 height 70
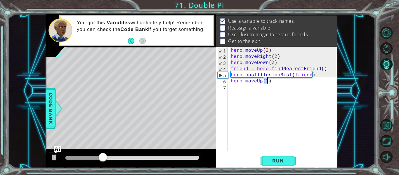
type textarea "hero.moveUp(3)"
click at [270, 81] on div "hero . moveUp ( 2 ) hero . moveRight ( 2 ) hero . moveDown ( 2 ) friend = hero …" at bounding box center [285, 105] width 110 height 117
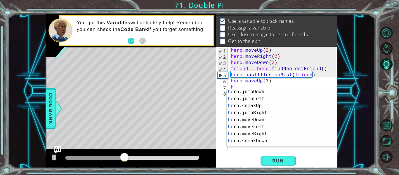
scroll to position [23, 0]
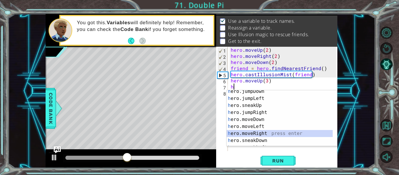
click at [278, 133] on div "h ero.jumpDown press enter h ero.jumpLeft press enter h ero.sneakUp press enter…" at bounding box center [280, 123] width 106 height 70
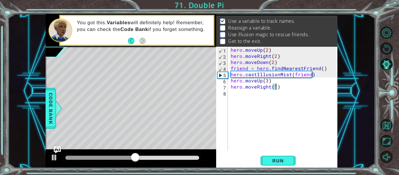
type textarea "hero.moveRight(3)"
click at [279, 89] on div "hero . moveUp ( 2 ) hero . moveRight ( 2 ) hero . moveDown ( 2 ) friend = hero …" at bounding box center [285, 105] width 110 height 117
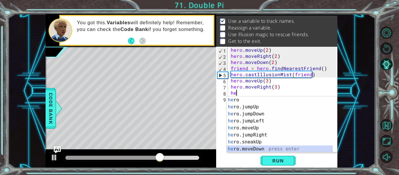
click at [275, 148] on div "he ro press enter he ro.jumpUp press enter he ro.jumpDown press enter he ro.jum…" at bounding box center [280, 131] width 106 height 70
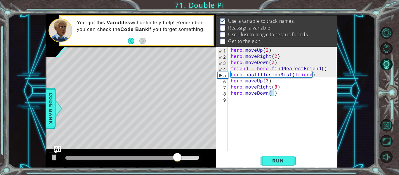
type textarea "hero.moveDown(3)"
click at [274, 93] on div "hero . moveUp ( 2 ) hero . moveRight ( 2 ) hero . moveDown ( 2 ) friend = hero …" at bounding box center [285, 105] width 110 height 117
click at [276, 93] on div "hero . moveUp ( 2 ) hero . moveRight ( 2 ) hero . moveDown ( 2 ) friend = hero …" at bounding box center [285, 105] width 110 height 117
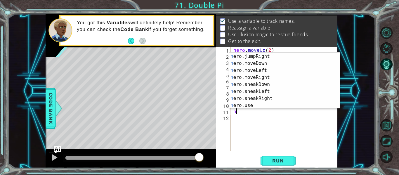
scroll to position [42, 0]
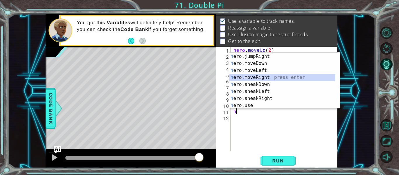
click at [265, 78] on div "h ero.sneakUp press enter h ero.jumpRight press enter h ero.moveDown press ente…" at bounding box center [282, 81] width 106 height 70
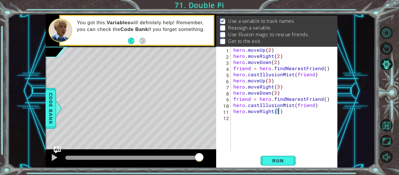
click at [281, 112] on div "hero . moveUp ( 2 ) hero . moveRight ( 2 ) hero . moveDown ( 2 ) friend = hero …" at bounding box center [285, 105] width 107 height 117
type textarea "hero.moveRight(1)"
click at [279, 161] on span "Run" at bounding box center [278, 161] width 23 height 6
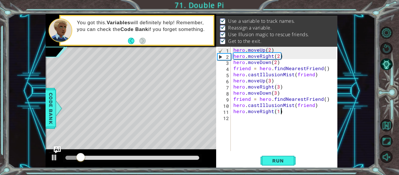
click at [193, 157] on div at bounding box center [132, 158] width 134 height 4
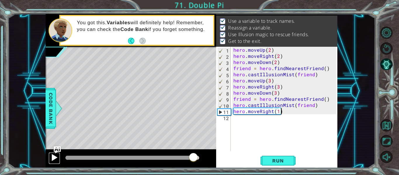
click at [53, 158] on div at bounding box center [55, 158] width 8 height 8
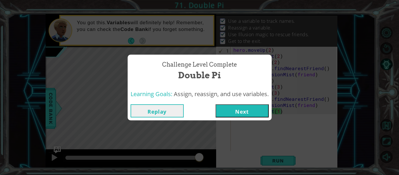
click at [246, 114] on button "Next" at bounding box center [242, 110] width 53 height 13
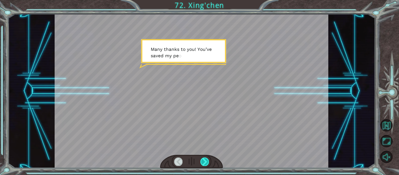
click at [203, 163] on div at bounding box center [205, 162] width 8 height 8
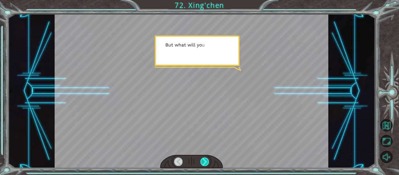
click at [205, 163] on div at bounding box center [205, 162] width 8 height 8
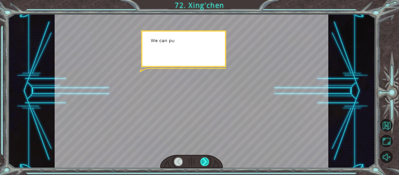
click at [205, 163] on div at bounding box center [205, 162] width 8 height 8
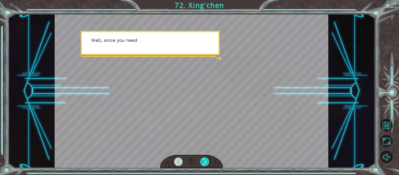
click at [205, 163] on div at bounding box center [205, 162] width 8 height 8
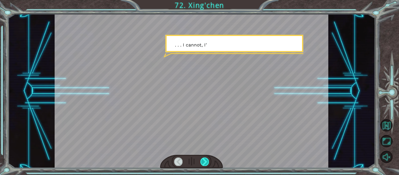
click at [205, 163] on div at bounding box center [205, 162] width 8 height 8
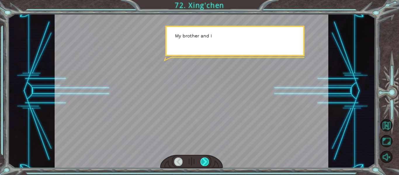
click at [205, 163] on div at bounding box center [205, 162] width 8 height 8
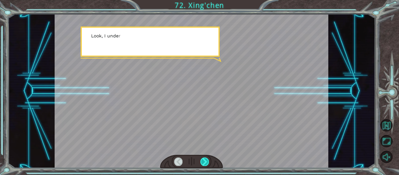
click at [205, 163] on div at bounding box center [205, 162] width 8 height 8
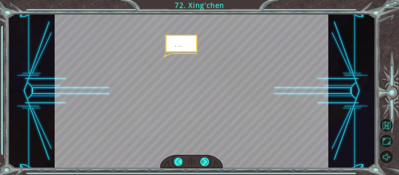
click at [205, 163] on div at bounding box center [205, 162] width 8 height 8
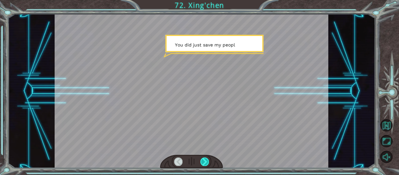
click at [205, 163] on div at bounding box center [205, 162] width 8 height 8
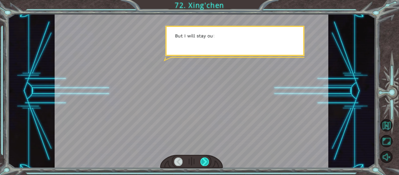
click at [205, 163] on div at bounding box center [205, 162] width 8 height 8
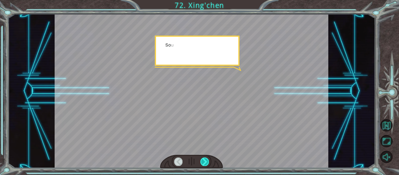
click at [205, 163] on div at bounding box center [205, 162] width 8 height 8
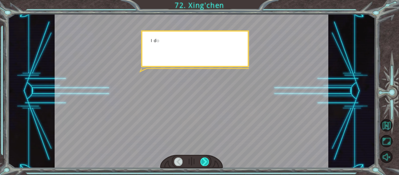
click at [205, 163] on div at bounding box center [205, 162] width 8 height 8
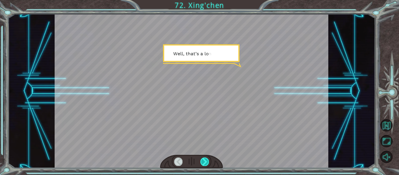
click at [205, 163] on div at bounding box center [205, 162] width 8 height 8
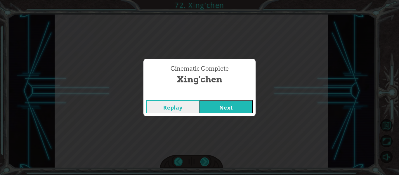
click at [205, 163] on div "Cinematic Complete [PERSON_NAME] Next" at bounding box center [199, 87] width 399 height 175
click at [226, 108] on button "Next" at bounding box center [226, 106] width 53 height 13
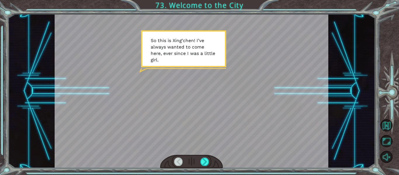
click at [226, 108] on div at bounding box center [192, 91] width 274 height 154
click at [202, 160] on div at bounding box center [205, 162] width 8 height 8
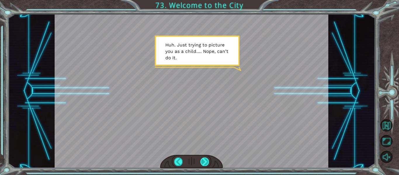
click at [202, 161] on div at bounding box center [205, 162] width 8 height 8
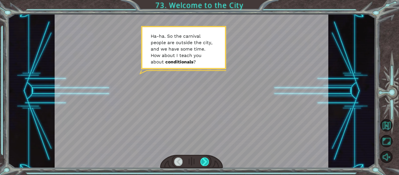
click at [202, 161] on div at bounding box center [205, 162] width 8 height 8
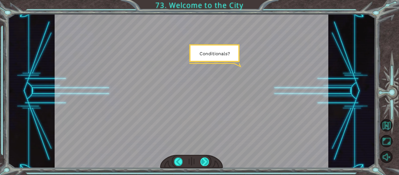
click at [201, 163] on div at bounding box center [205, 162] width 8 height 8
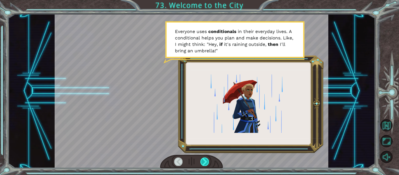
click at [201, 163] on div at bounding box center [205, 162] width 8 height 8
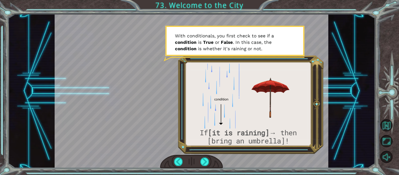
click at [200, 160] on div at bounding box center [191, 162] width 63 height 14
click at [205, 159] on div at bounding box center [205, 162] width 8 height 8
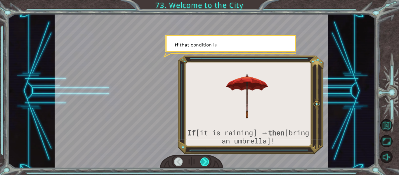
click at [205, 159] on div at bounding box center [205, 162] width 8 height 8
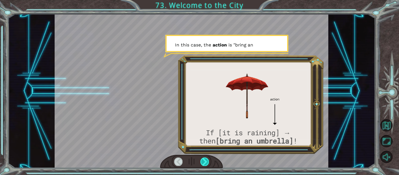
click at [205, 160] on div at bounding box center [205, 162] width 8 height 8
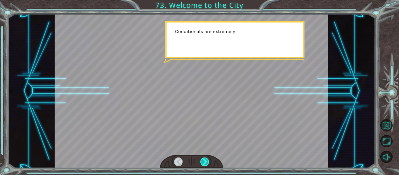
click at [205, 160] on div at bounding box center [205, 162] width 8 height 8
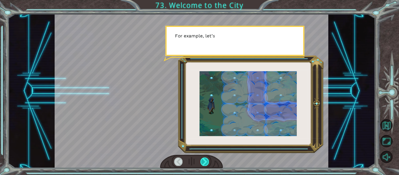
click at [205, 160] on div at bounding box center [205, 162] width 8 height 8
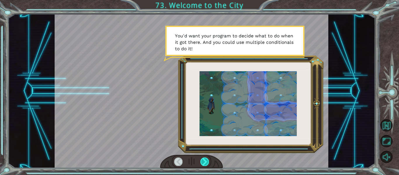
click at [205, 159] on div at bounding box center [205, 162] width 8 height 8
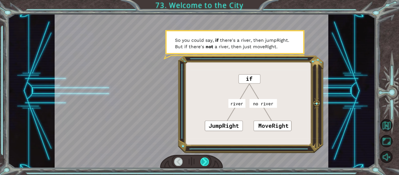
click at [205, 160] on div at bounding box center [205, 162] width 8 height 8
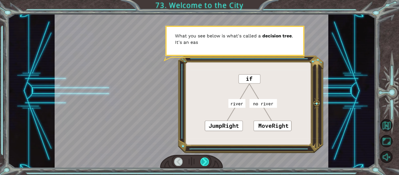
click at [205, 161] on div at bounding box center [205, 162] width 8 height 8
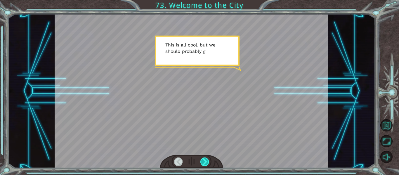
click at [204, 161] on div at bounding box center [205, 162] width 8 height 8
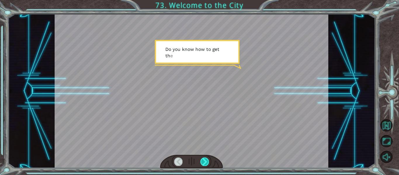
click at [204, 163] on div at bounding box center [205, 162] width 8 height 8
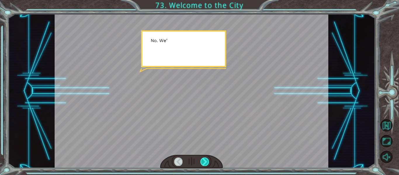
click at [205, 159] on div at bounding box center [205, 162] width 8 height 8
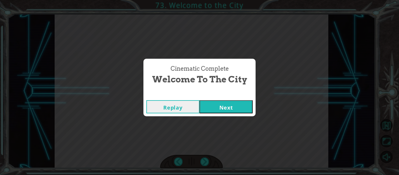
click at [225, 112] on button "Next" at bounding box center [226, 106] width 53 height 13
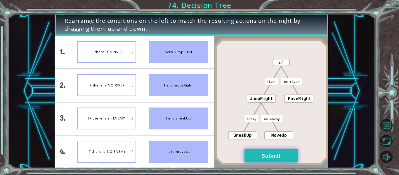
click at [277, 158] on button "Submit" at bounding box center [271, 155] width 53 height 13
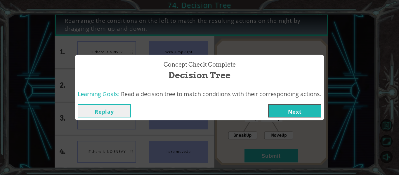
click at [307, 112] on button "Next" at bounding box center [294, 110] width 53 height 13
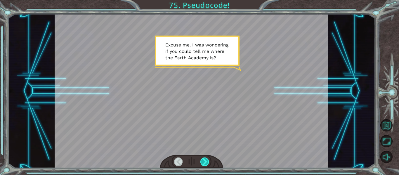
click at [206, 159] on div at bounding box center [205, 162] width 8 height 8
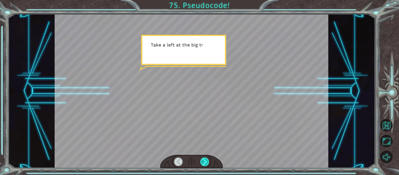
click at [206, 159] on div at bounding box center [205, 162] width 8 height 8
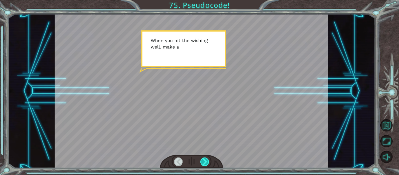
click at [206, 159] on div at bounding box center [205, 162] width 8 height 8
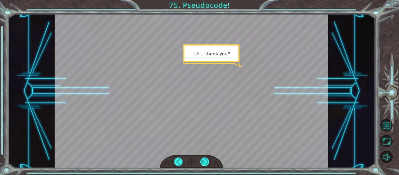
click at [206, 159] on div at bounding box center [205, 162] width 8 height 8
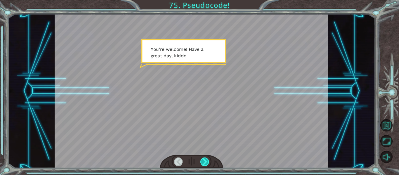
click at [206, 159] on div at bounding box center [205, 162] width 8 height 8
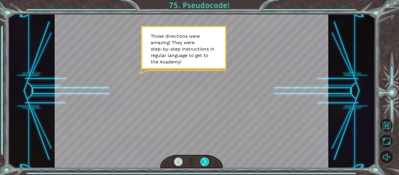
click at [205, 162] on div at bounding box center [205, 162] width 8 height 8
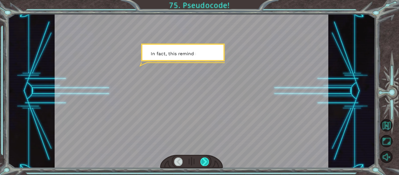
click at [205, 162] on div at bounding box center [205, 162] width 8 height 8
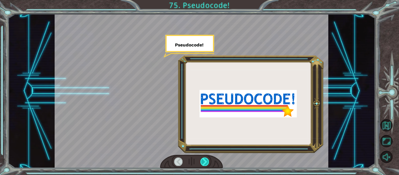
click at [205, 162] on div at bounding box center [205, 162] width 8 height 8
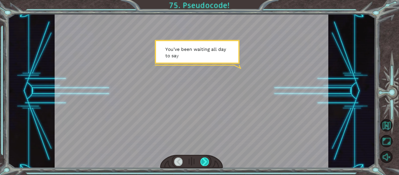
click at [205, 162] on div at bounding box center [205, 162] width 8 height 8
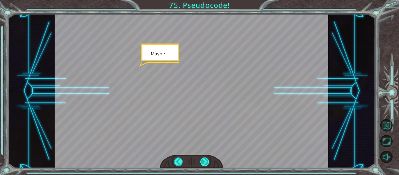
click at [205, 162] on div at bounding box center [205, 162] width 8 height 8
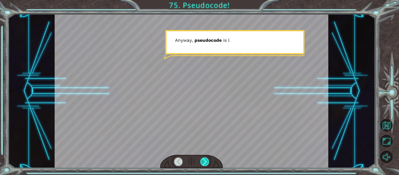
click at [205, 162] on div at bounding box center [205, 162] width 8 height 8
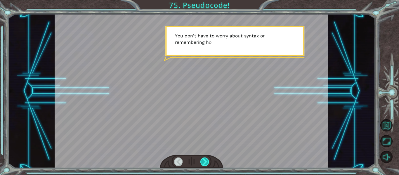
click at [204, 163] on div at bounding box center [205, 162] width 8 height 8
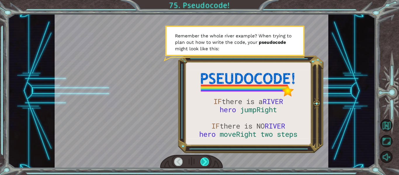
click at [204, 163] on div at bounding box center [205, 162] width 8 height 8
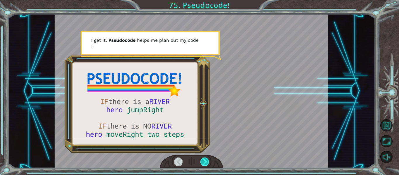
click at [204, 164] on div at bounding box center [205, 162] width 8 height 8
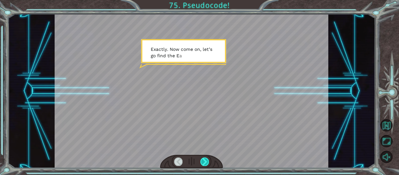
click at [205, 164] on div at bounding box center [205, 162] width 8 height 8
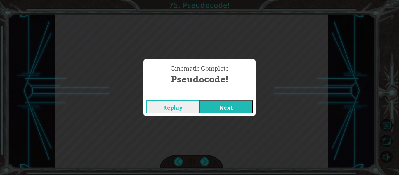
click at [218, 111] on button "Next" at bounding box center [226, 106] width 53 height 13
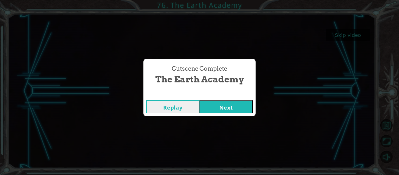
click at [232, 110] on button "Next" at bounding box center [226, 106] width 53 height 13
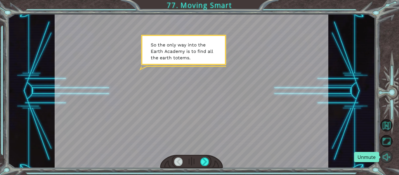
click at [388, 156] on button "Unmute" at bounding box center [387, 157] width 12 height 12
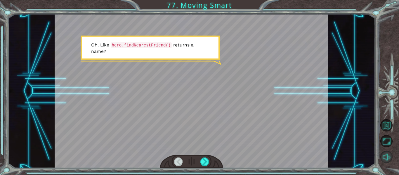
click at [388, 156] on button "Mute" at bounding box center [387, 157] width 12 height 12
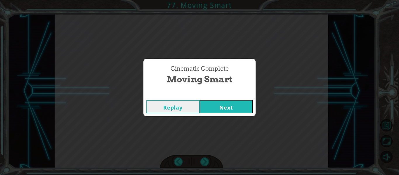
click at [227, 114] on div "Replay Next" at bounding box center [200, 106] width 112 height 19
click at [226, 109] on button "Next" at bounding box center [226, 106] width 53 height 13
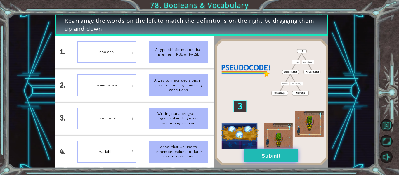
click at [263, 155] on button "Submit" at bounding box center [271, 155] width 53 height 13
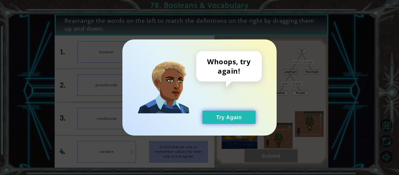
click at [241, 116] on button "Try Again" at bounding box center [229, 117] width 53 height 13
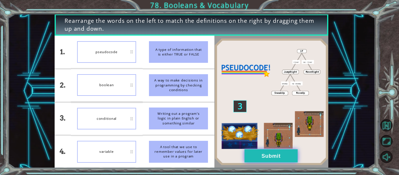
click at [257, 160] on button "Submit" at bounding box center [271, 155] width 53 height 13
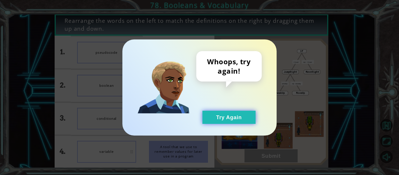
click at [221, 114] on button "Try Again" at bounding box center [229, 117] width 53 height 13
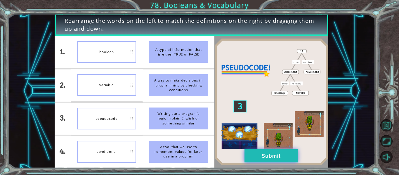
click at [285, 159] on button "Submit" at bounding box center [271, 155] width 53 height 13
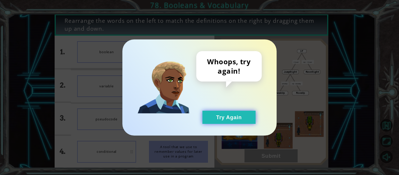
click at [224, 118] on button "Try Again" at bounding box center [229, 117] width 53 height 13
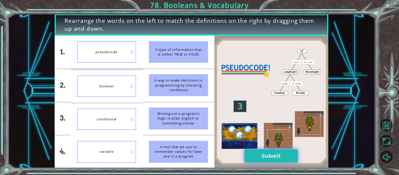
click at [265, 151] on button "Submit" at bounding box center [271, 155] width 53 height 13
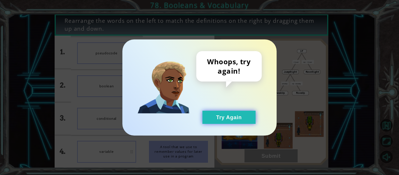
click at [236, 114] on button "Try Again" at bounding box center [229, 117] width 53 height 13
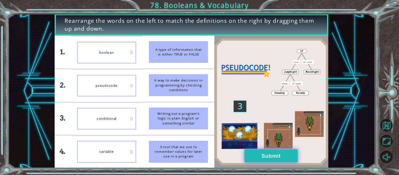
click at [273, 159] on button "Submit" at bounding box center [271, 155] width 53 height 13
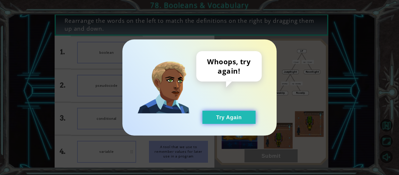
click at [247, 114] on button "Try Again" at bounding box center [229, 117] width 53 height 13
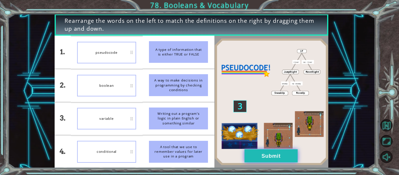
click at [275, 160] on button "Submit" at bounding box center [271, 155] width 53 height 13
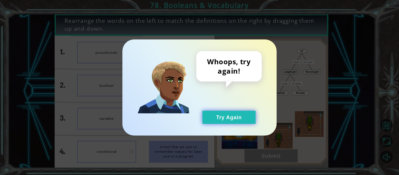
click at [229, 121] on button "Try Again" at bounding box center [229, 117] width 53 height 13
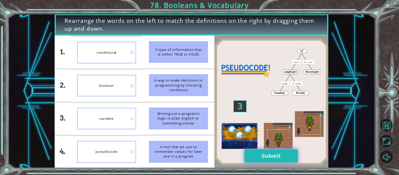
click at [263, 155] on button "Submit" at bounding box center [271, 155] width 53 height 13
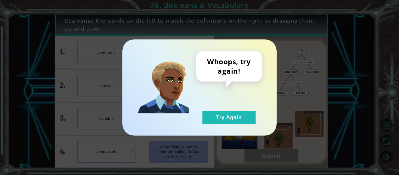
click at [238, 124] on div "Whoops, try again! Try Again" at bounding box center [199, 87] width 154 height 96
click at [234, 116] on button "Try Again" at bounding box center [229, 117] width 53 height 13
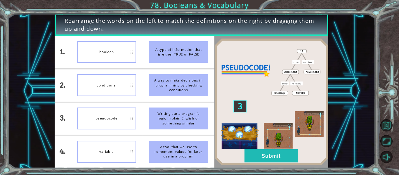
click at [100, 55] on div "boolean" at bounding box center [106, 52] width 59 height 22
click at [276, 161] on button "Submit" at bounding box center [271, 155] width 53 height 13
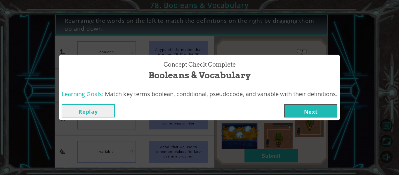
click at [332, 117] on button "Next" at bounding box center [310, 110] width 53 height 13
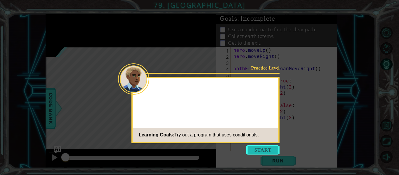
click at [258, 148] on button "Start" at bounding box center [262, 149] width 33 height 9
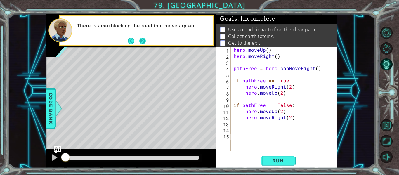
click at [142, 42] on button "Next" at bounding box center [142, 41] width 6 height 6
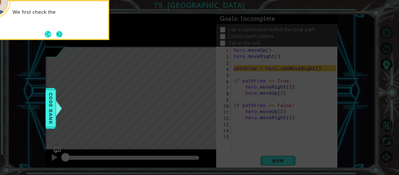
click at [63, 35] on button "Next" at bounding box center [59, 34] width 6 height 6
click at [61, 35] on button "Next" at bounding box center [59, 34] width 6 height 6
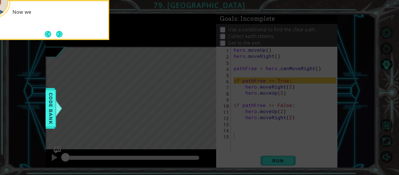
click at [61, 35] on button "Next" at bounding box center [59, 34] width 6 height 6
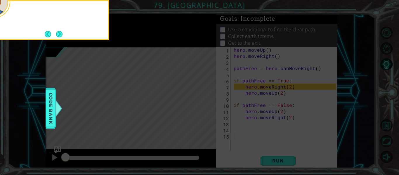
click at [61, 35] on button "Next" at bounding box center [59, 34] width 6 height 6
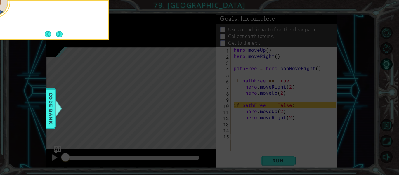
click at [61, 35] on button "Next" at bounding box center [59, 34] width 6 height 6
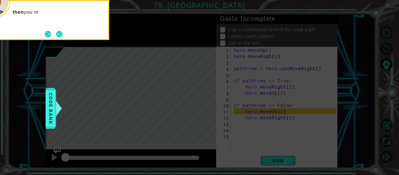
click at [61, 35] on button "Next" at bounding box center [59, 34] width 6 height 6
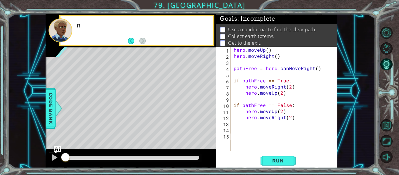
click at [61, 35] on div at bounding box center [61, 30] width 24 height 24
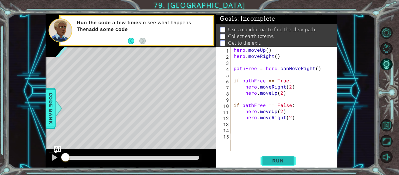
click at [284, 160] on span "Run" at bounding box center [278, 161] width 23 height 6
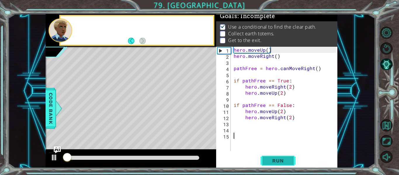
scroll to position [5, 0]
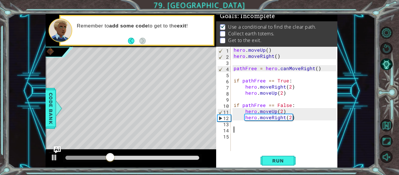
click at [238, 128] on div "hero . moveUp ( ) hero . moveRight ( ) pathFree = hero . canMoveRight ( ) if pa…" at bounding box center [286, 105] width 107 height 117
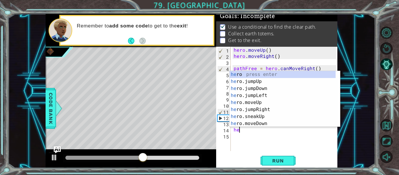
type textarea "her"
click at [266, 109] on div "her o press enter her o.jumpUp press enter her o.jumpDown press enter her o.jum…" at bounding box center [283, 106] width 106 height 70
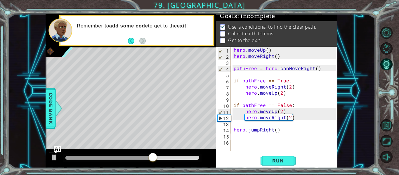
scroll to position [0, 0]
click at [279, 159] on span "Run" at bounding box center [278, 161] width 23 height 6
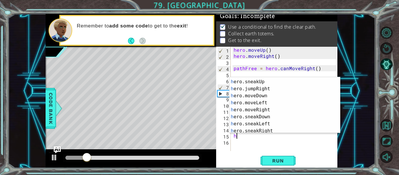
scroll to position [37, 0]
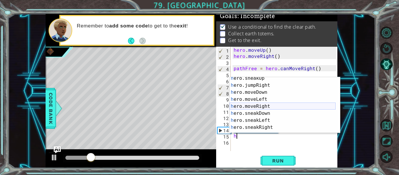
click at [276, 108] on div "h ero.sneakUp press enter h ero.jumpRight press enter h ero.moveDown press ente…" at bounding box center [283, 110] width 106 height 70
type textarea "hero.moveRight(1)"
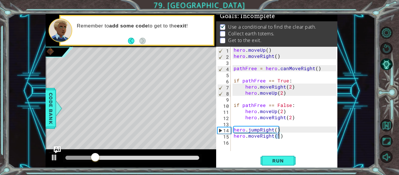
click at [281, 139] on div "hero . moveUp ( ) hero . moveRight ( ) pathFree = hero . canMoveRight ( ) if pa…" at bounding box center [286, 105] width 107 height 117
click at [286, 162] on span "Run" at bounding box center [278, 161] width 23 height 6
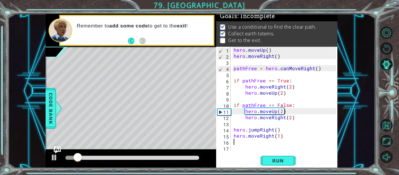
scroll to position [0, 0]
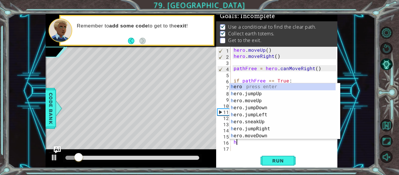
type textarea "he"
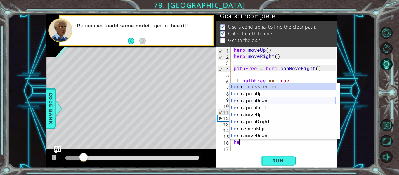
click at [261, 102] on div "he ro press enter he ro.jumpUp press enter he ro.jumpDown press enter he ro.jum…" at bounding box center [283, 118] width 106 height 70
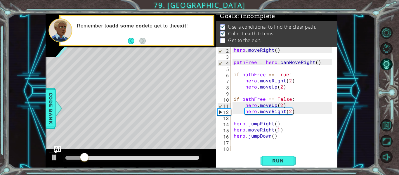
scroll to position [6, 0]
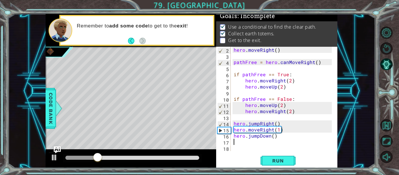
click at [274, 136] on div "hero . moveRight ( ) pathFree = hero . canMoveRight ( ) if pathFree == True : h…" at bounding box center [284, 105] width 102 height 117
type textarea "hero.jumpDown(1)"
click at [236, 143] on div "hero . moveRight ( ) pathFree = hero . canMoveRight ( ) if pathFree == True : h…" at bounding box center [284, 105] width 102 height 117
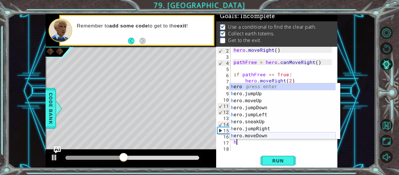
click at [261, 136] on div "h ero press enter h ero.jumpUp press enter h ero.moveUp press enter h ero.jumpD…" at bounding box center [283, 118] width 106 height 70
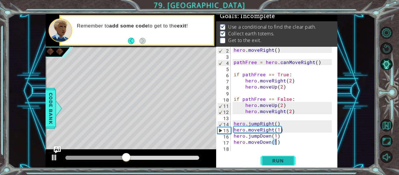
type textarea "hero.moveDown(1)"
click at [279, 159] on span "Run" at bounding box center [278, 161] width 23 height 6
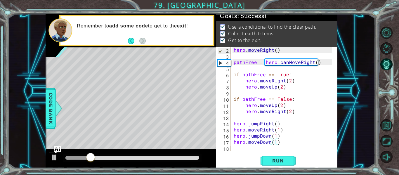
click at [192, 158] on div at bounding box center [132, 158] width 134 height 4
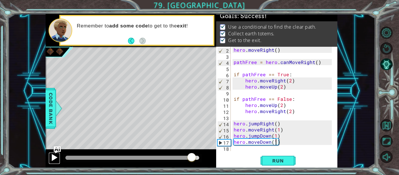
click at [54, 158] on div at bounding box center [55, 158] width 8 height 8
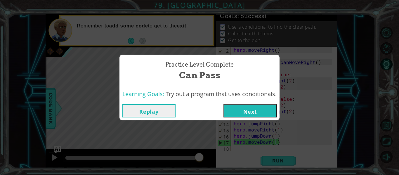
click at [253, 105] on button "Next" at bounding box center [250, 110] width 53 height 13
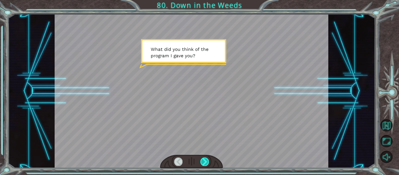
click at [206, 165] on div at bounding box center [205, 162] width 8 height 8
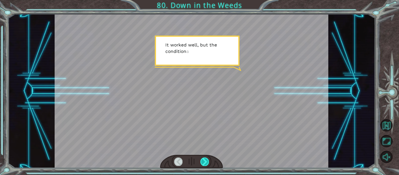
click at [206, 165] on div at bounding box center [205, 162] width 8 height 8
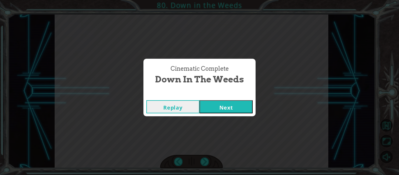
click at [228, 111] on button "Next" at bounding box center [226, 106] width 53 height 13
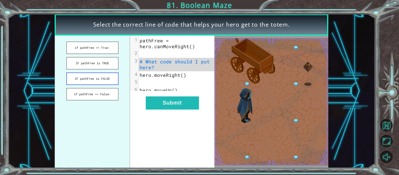
click at [95, 80] on button "IF pathFree is FALSE" at bounding box center [92, 78] width 52 height 13
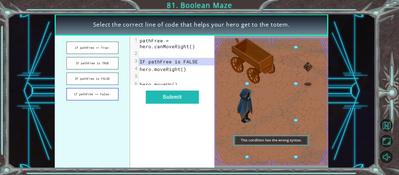
click at [95, 89] on button "if pathFree == False:" at bounding box center [92, 94] width 52 height 13
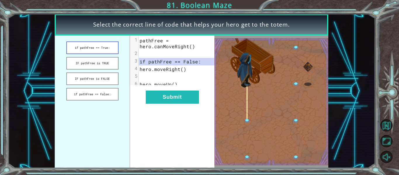
click at [94, 45] on button "if pathFree == True:" at bounding box center [92, 48] width 52 height 13
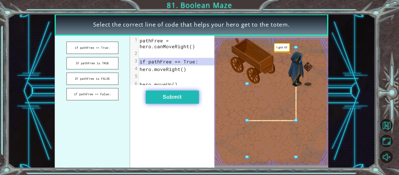
click at [189, 104] on button "Submit" at bounding box center [172, 97] width 53 height 13
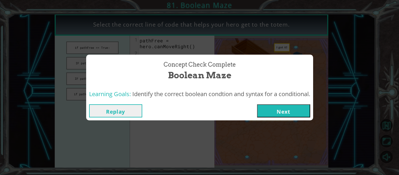
click at [284, 107] on button "Next" at bounding box center [283, 110] width 53 height 13
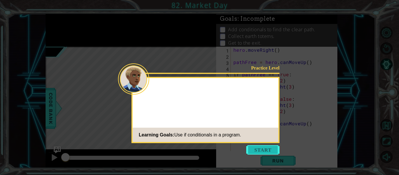
click at [262, 149] on button "Start" at bounding box center [262, 149] width 33 height 9
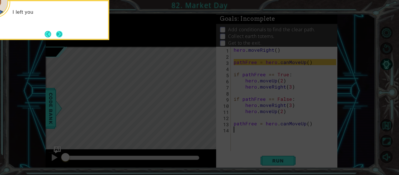
click at [61, 34] on button "Next" at bounding box center [59, 34] width 6 height 6
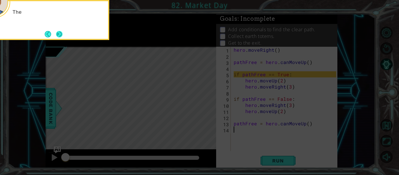
click at [61, 37] on button "Next" at bounding box center [59, 34] width 6 height 6
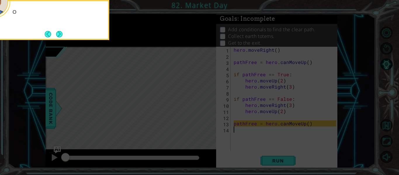
click at [61, 37] on button "Next" at bounding box center [59, 34] width 6 height 6
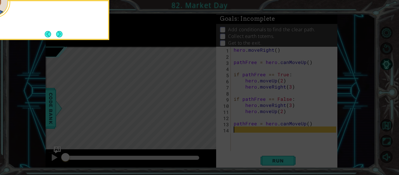
click at [61, 37] on button "Next" at bounding box center [59, 34] width 6 height 6
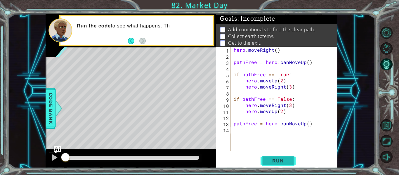
click at [281, 161] on span "Run" at bounding box center [278, 161] width 23 height 6
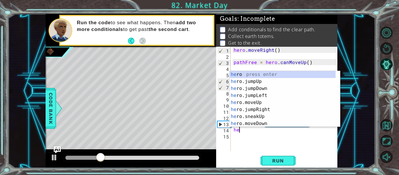
scroll to position [0, 0]
click at [254, 104] on div "her o press enter her o.jumpUp press enter her o.jumpDown press enter her o.jum…" at bounding box center [283, 106] width 106 height 70
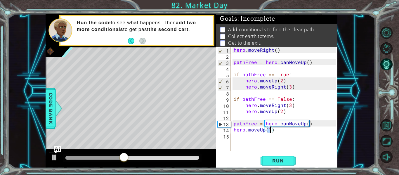
type textarea "hero.moveUp(2)"
click at [244, 139] on div "hero . moveRight ( ) pathFree = hero . canMoveUp ( ) if pathFree == True : hero…" at bounding box center [286, 105] width 107 height 117
drag, startPoint x: 340, startPoint y: 91, endPoint x: 339, endPoint y: 96, distance: 5.1
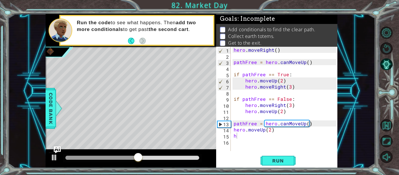
click at [339, 96] on body "1 ההההההההההההההההההההההההההההההההההההההההההההההההההההההההההההההההההההההההההההה…" at bounding box center [199, 87] width 399 height 175
click at [234, 137] on div "hero . moveRight ( ) pathFree = hero . canMoveUp ( ) if pathFree == True : hero…" at bounding box center [286, 105] width 107 height 117
click at [236, 137] on div "hero . moveRight ( ) pathFree = hero . canMoveUp ( ) if pathFree == True : hero…" at bounding box center [286, 105] width 107 height 117
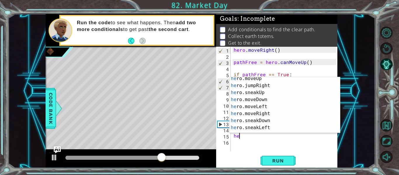
scroll to position [32, 0]
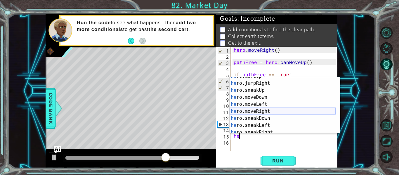
click at [273, 110] on div "he ro.moveUp press enter he ro.jumpRight press enter he ro.sneakUp press enter …" at bounding box center [283, 108] width 106 height 70
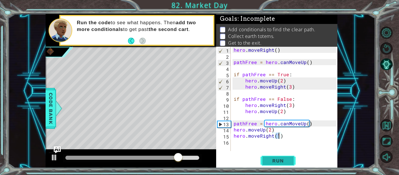
click at [281, 160] on span "Run" at bounding box center [278, 161] width 23 height 6
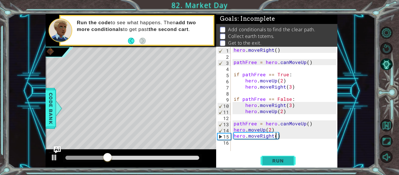
scroll to position [0, 3]
click at [284, 160] on span "Run" at bounding box center [278, 161] width 23 height 6
click at [265, 123] on div "hero . moveRight ( ) pathFree = hero . canMoveUp ( ) if pathFree == True : hero…" at bounding box center [286, 105] width 107 height 117
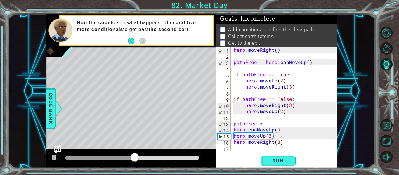
click at [262, 124] on div "hero . moveRight ( ) pathFree = hero . canMoveUp ( ) if pathFree == True : hero…" at bounding box center [286, 105] width 107 height 117
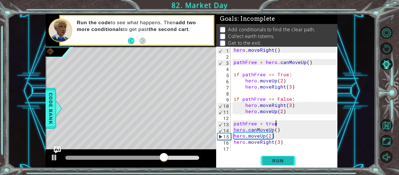
click at [279, 160] on span "Run" at bounding box center [278, 161] width 23 height 6
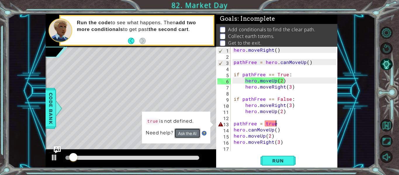
click at [186, 133] on button "Ask the AI" at bounding box center [187, 133] width 26 height 10
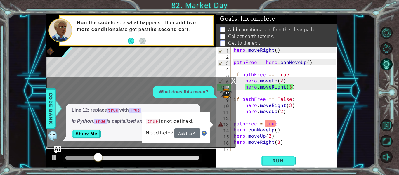
click at [276, 123] on div "hero . moveRight ( ) pathFree = hero . canMoveUp ( ) if pathFree == True : hero…" at bounding box center [286, 105] width 107 height 117
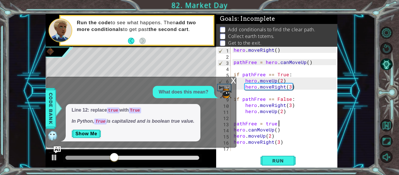
click at [269, 124] on div "hero . moveRight ( ) pathFree = hero . canMoveUp ( ) if pathFree == True : hero…" at bounding box center [286, 105] width 107 height 117
click at [266, 124] on div "hero . moveRight ( ) pathFree = hero . canMoveUp ( ) if pathFree == True : hero…" at bounding box center [286, 105] width 107 height 117
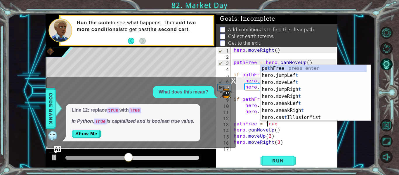
scroll to position [0, 2]
type textarea "pathFree = True"
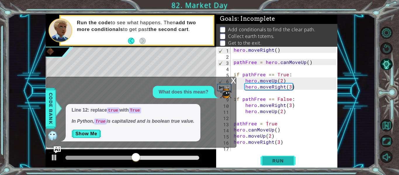
click at [287, 163] on span "Run" at bounding box center [278, 161] width 23 height 6
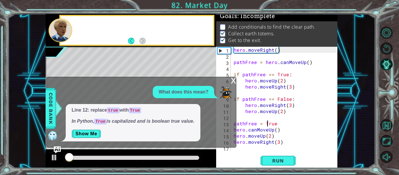
scroll to position [5, 0]
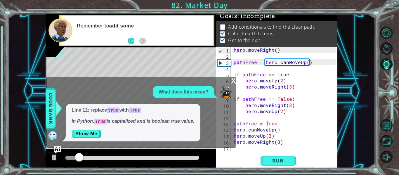
click at [236, 80] on div "x" at bounding box center [233, 80] width 5 height 6
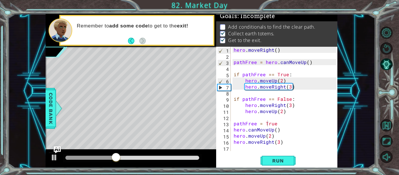
click at [196, 157] on div at bounding box center [132, 158] width 134 height 4
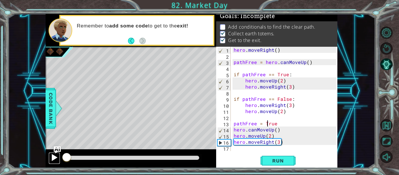
click at [59, 156] on button at bounding box center [55, 158] width 12 height 12
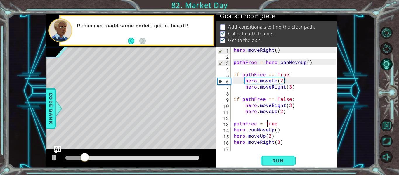
click at [192, 158] on div at bounding box center [132, 158] width 134 height 4
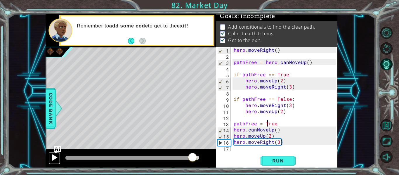
click at [51, 159] on div at bounding box center [55, 158] width 8 height 8
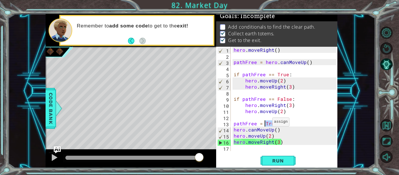
drag, startPoint x: 276, startPoint y: 122, endPoint x: 265, endPoint y: 123, distance: 10.8
click at [265, 123] on div "hero . moveRight ( ) pathFree = hero . canMoveUp ( ) if pathFree == True : hero…" at bounding box center [286, 105] width 107 height 117
click at [279, 125] on div "hero . moveRight ( ) pathFree = hero . canMoveUp ( ) if pathFree == True : hero…" at bounding box center [286, 105] width 107 height 117
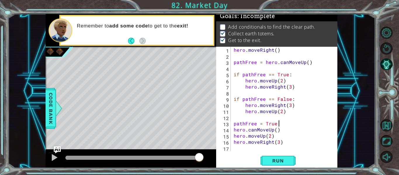
click at [274, 138] on div "hero . moveRight ( ) pathFree = hero . canMoveUp ( ) if pathFree == True : hero…" at bounding box center [286, 105] width 107 height 117
type textarea "hero.moveUp(2)"
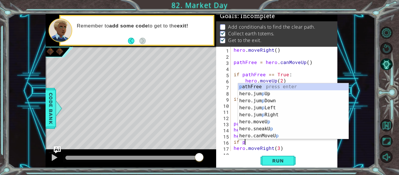
scroll to position [0, 1]
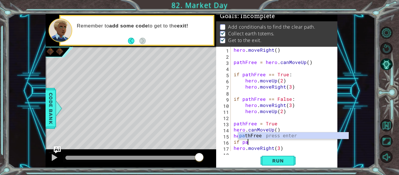
click at [273, 138] on div "pa thFree press enter" at bounding box center [293, 142] width 110 height 21
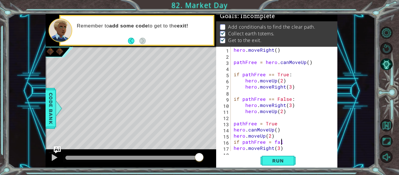
scroll to position [0, 3]
click at [275, 141] on div "hero . moveRight ( ) pathFree = hero . canMoveUp ( ) if pathFree == True : hero…" at bounding box center [284, 105] width 102 height 117
click at [286, 159] on span "Run" at bounding box center [278, 161] width 23 height 6
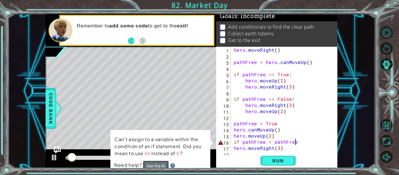
click at [163, 164] on button "Ask the AI" at bounding box center [156, 166] width 26 height 10
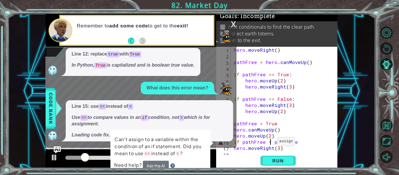
click at [271, 143] on div "hero . moveRight ( ) pathFree = hero . canMoveUp ( ) if pathFree == True : hero…" at bounding box center [284, 105] width 102 height 117
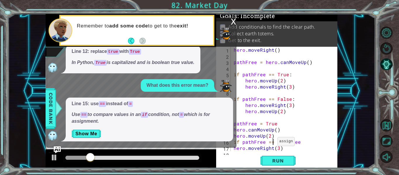
scroll to position [0, 3]
click at [274, 161] on span "Run" at bounding box center [278, 161] width 23 height 6
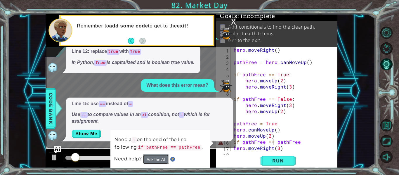
click at [157, 161] on button "Ask the AI" at bounding box center [156, 159] width 26 height 10
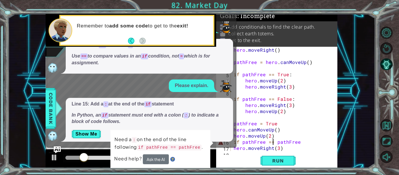
scroll to position [13, 0]
click at [239, 141] on div "hero . moveRight ( ) pathFree = hero . canMoveUp ( ) if pathFree == True : hero…" at bounding box center [284, 105] width 102 height 117
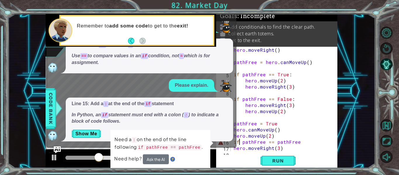
scroll to position [0, 1]
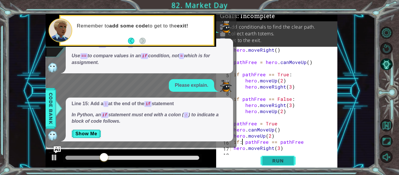
click at [288, 162] on span "Run" at bounding box center [278, 161] width 23 height 6
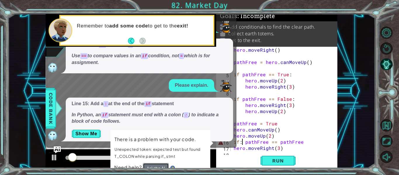
click at [157, 166] on button "Ask the AI" at bounding box center [156, 168] width 26 height 10
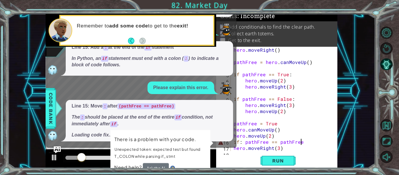
click at [303, 143] on div "hero . moveRight ( ) pathFree = hero . canMoveUp ( ) if pathFree == True : hero…" at bounding box center [284, 105] width 102 height 117
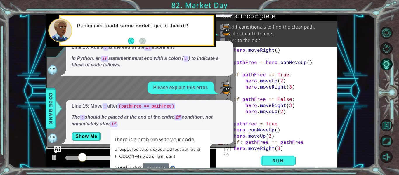
scroll to position [72, 0]
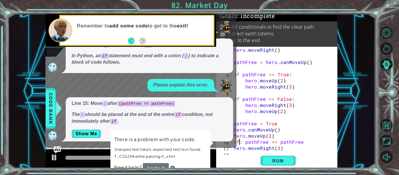
click at [241, 143] on div "hero . moveRight ( ) pathFree = hero . canMoveUp ( ) if pathFree == True : hero…" at bounding box center [284, 105] width 102 height 117
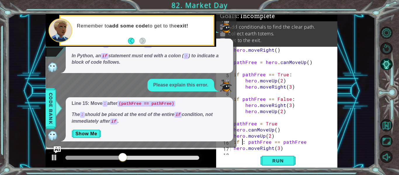
click at [247, 142] on div "hero . moveRight ( ) pathFree = hero . canMoveUp ( ) if pathFree == True : hero…" at bounding box center [284, 105] width 102 height 117
click at [272, 159] on span "Run" at bounding box center [278, 161] width 23 height 6
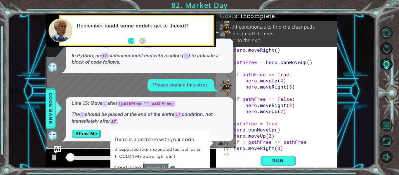
click at [158, 167] on button "Ask the AI" at bounding box center [156, 168] width 26 height 10
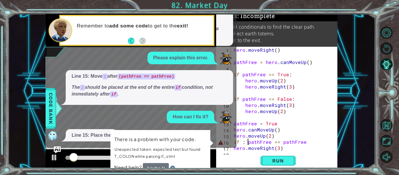
click at [305, 143] on div "hero . moveRight ( ) pathFree = hero . canMoveUp ( ) if pathFree == True : hero…" at bounding box center [284, 105] width 102 height 117
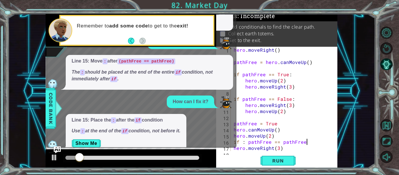
scroll to position [124, 0]
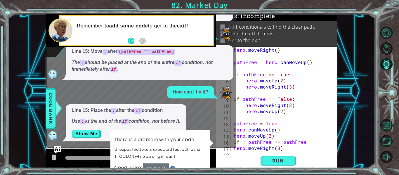
click at [245, 142] on div "hero . moveRight ( ) pathFree = hero . canMoveUp ( ) if pathFree == True : hero…" at bounding box center [284, 105] width 102 height 117
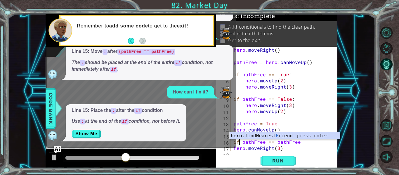
click at [299, 142] on div "hero . moveRight ( ) pathFree = hero . canMoveUp ( ) if pathFree == True : hero…" at bounding box center [284, 105] width 102 height 117
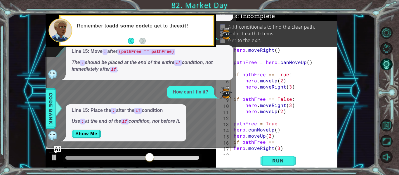
click at [265, 141] on div "hero . moveRight ( ) pathFree = hero . canMoveUp ( ) if pathFree == True : hero…" at bounding box center [284, 105] width 102 height 117
click at [278, 144] on div "hero . moveRight ( ) pathFree = hero . canMoveUp ( ) if pathFree == True : hero…" at bounding box center [284, 105] width 102 height 117
click at [281, 161] on span "Run" at bounding box center [278, 161] width 23 height 6
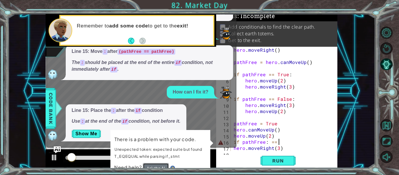
click at [154, 167] on button "Ask the AI" at bounding box center [156, 168] width 26 height 10
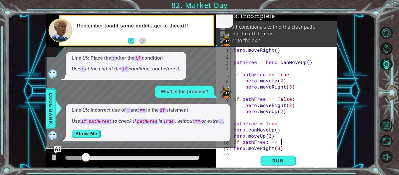
scroll to position [183, 0]
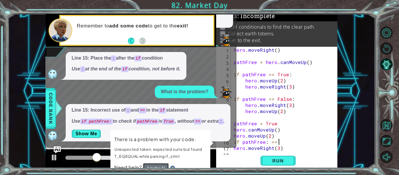
click at [163, 167] on button "Ask the AI" at bounding box center [156, 168] width 26 height 10
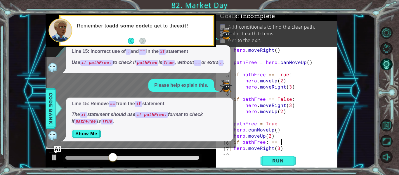
scroll to position [242, 0]
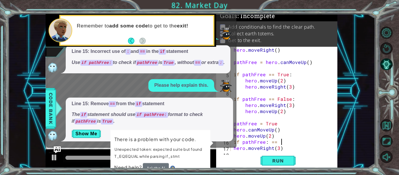
click at [88, 139] on div "Line 15: Remove == from the if statement The if statement should use if pathFre…" at bounding box center [149, 120] width 167 height 44
click at [90, 136] on button "Show Me" at bounding box center [87, 133] width 30 height 9
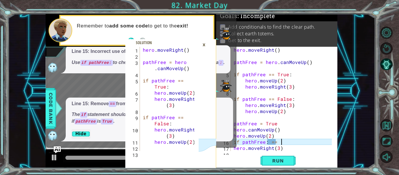
type textarea "if pathFree: =="
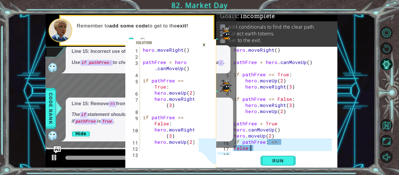
scroll to position [0, 1]
click at [282, 161] on span "Run" at bounding box center [278, 161] width 23 height 6
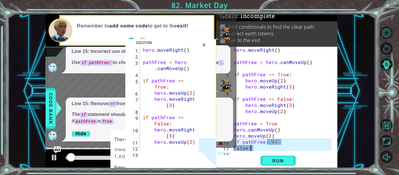
click at [205, 47] on div "×" at bounding box center [204, 45] width 9 height 10
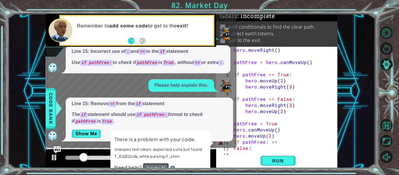
click at [153, 164] on button "Ask the AI" at bounding box center [156, 168] width 26 height 10
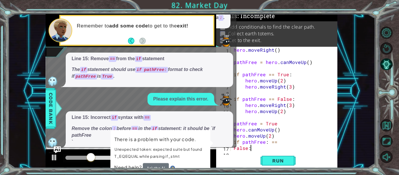
scroll to position [298, 0]
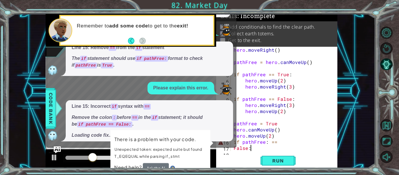
click at [279, 140] on div "hero . moveRight ( ) pathFree = hero . canMoveUp ( ) if pathFree == True : hero…" at bounding box center [284, 105] width 102 height 117
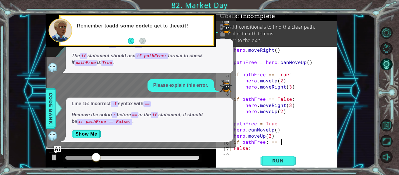
scroll to position [301, 0]
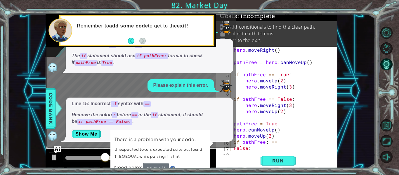
click at [233, 149] on div "hero . moveRight ( ) pathFree = hero . canMoveUp ( ) if pathFree == True : hero…" at bounding box center [284, 105] width 102 height 117
type textarea "if pathFree: == False:"
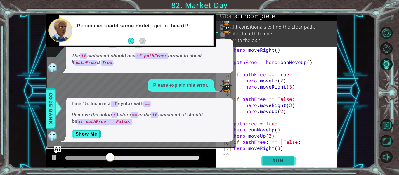
click at [278, 156] on button "Run" at bounding box center [278, 161] width 35 height 12
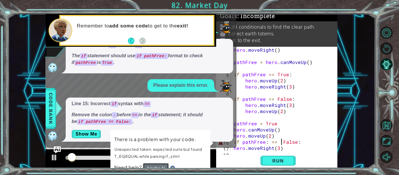
click at [153, 166] on button "Ask the AI" at bounding box center [156, 168] width 26 height 10
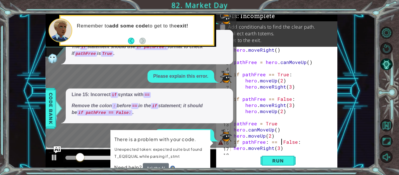
scroll to position [360, 0]
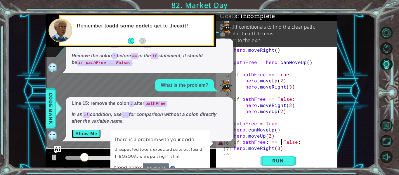
click at [81, 136] on button "Show Me" at bounding box center [87, 133] width 30 height 9
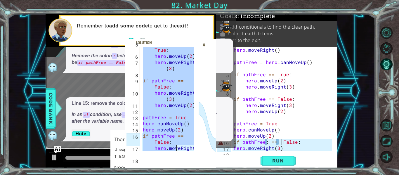
scroll to position [49, 0]
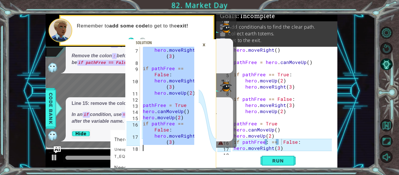
drag, startPoint x: 142, startPoint y: 49, endPoint x: 187, endPoint y: 157, distance: 117.2
click at [187, 157] on div "hero.moveRight() 7 8 9 10 11 12 13 14 15 16 17 18 hero . moveRight ( 3 ) if pat…" at bounding box center [170, 107] width 91 height 121
type textarea "hero.moveRight(3)"
click at [299, 148] on div "hero . moveRight ( ) pathFree = hero . canMoveUp ( ) if pathFree == True : hero…" at bounding box center [284, 105] width 102 height 117
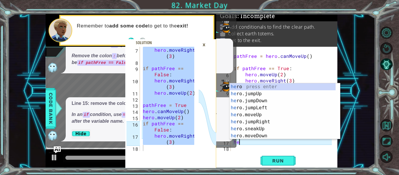
scroll to position [0, 0]
type textarea "h"
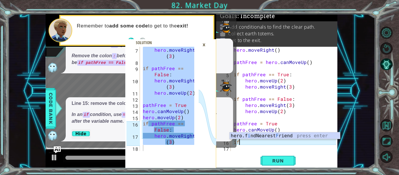
type textarea "i"
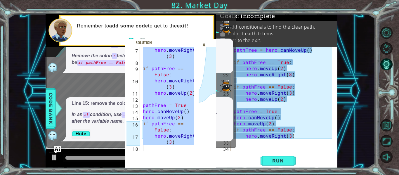
scroll to position [104, 0]
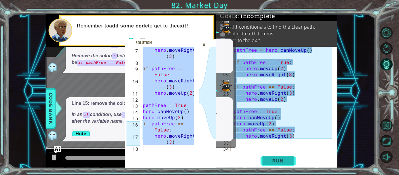
click at [279, 163] on span "Run" at bounding box center [278, 161] width 23 height 6
click at [205, 45] on div "×" at bounding box center [204, 45] width 9 height 10
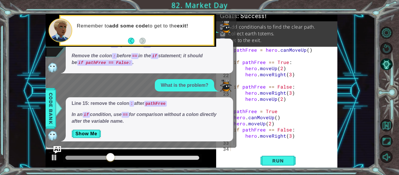
click at [56, 147] on img "Ask AI" at bounding box center [57, 150] width 8 height 8
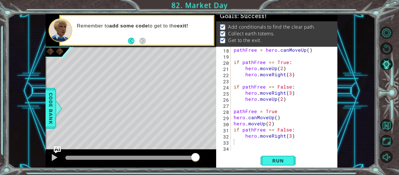
click at [196, 159] on div at bounding box center [132, 158] width 134 height 4
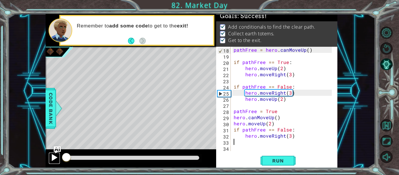
click at [58, 158] on div at bounding box center [55, 158] width 8 height 8
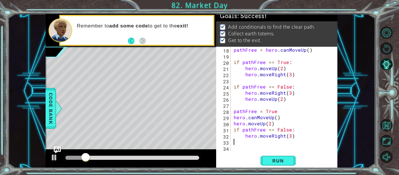
click at [196, 157] on div at bounding box center [132, 158] width 134 height 4
click at [56, 158] on div at bounding box center [55, 158] width 8 height 8
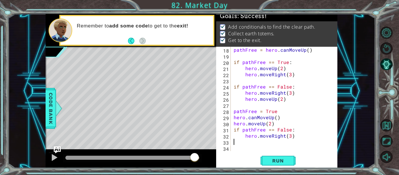
click at [195, 158] on div at bounding box center [132, 158] width 134 height 4
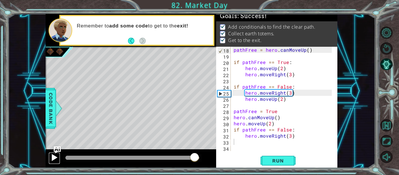
click at [51, 158] on div at bounding box center [55, 158] width 8 height 8
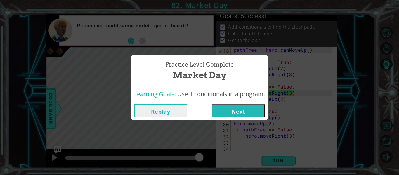
click at [248, 111] on button "Next" at bounding box center [238, 110] width 53 height 13
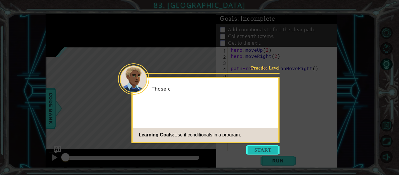
click at [264, 153] on button "Start" at bounding box center [262, 149] width 33 height 9
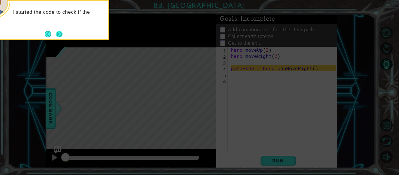
click at [60, 36] on button "Next" at bounding box center [59, 34] width 6 height 6
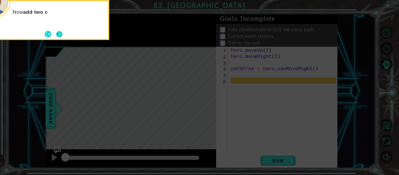
click at [59, 37] on button "Next" at bounding box center [59, 34] width 6 height 6
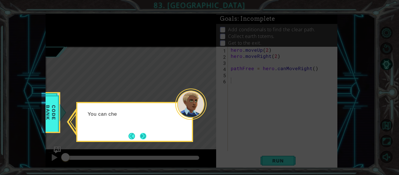
click at [144, 135] on button "Next" at bounding box center [143, 136] width 6 height 6
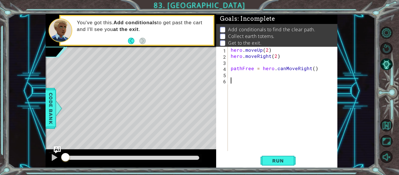
click at [230, 73] on div "hero . moveUp ( 2 ) hero . moveRight ( 2 ) pathFree = hero . canMoveRight ( )" at bounding box center [285, 105] width 110 height 117
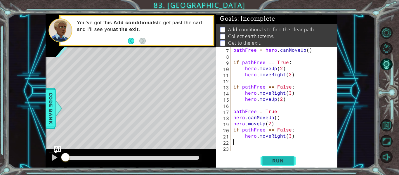
click at [276, 162] on span "Run" at bounding box center [278, 161] width 23 height 6
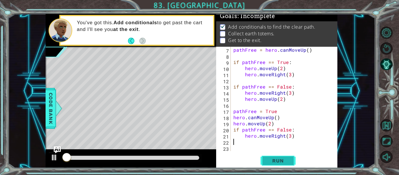
scroll to position [5, 0]
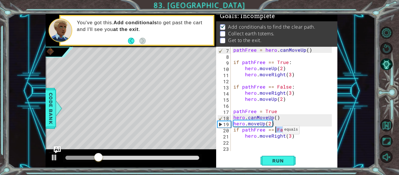
drag, startPoint x: 290, startPoint y: 131, endPoint x: 276, endPoint y: 131, distance: 14.3
click at [276, 131] on div "pathFree = hero . canMoveUp ( ) if pathFree == True : hero . moveUp ( 2 ) hero …" at bounding box center [283, 105] width 103 height 117
click at [284, 161] on span "Run" at bounding box center [278, 161] width 23 height 6
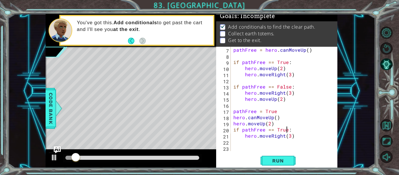
click at [289, 137] on div "pathFree = hero . canMoveUp ( ) if pathFree == True : hero . moveUp ( 2 ) hero …" at bounding box center [283, 105] width 103 height 117
click at [285, 163] on span "Run" at bounding box center [278, 161] width 23 height 6
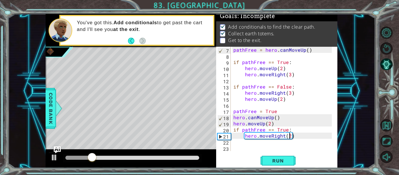
click at [245, 138] on div "pathFree = hero . canMoveUp ( ) if pathFree == True : hero . moveUp ( 2 ) hero …" at bounding box center [283, 105] width 103 height 117
type textarea "hero.moveRight(2)"
click at [273, 163] on span "Run" at bounding box center [278, 161] width 23 height 6
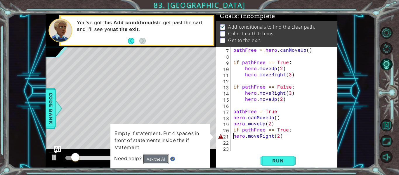
click at [153, 160] on button "Ask the AI" at bounding box center [156, 159] width 26 height 10
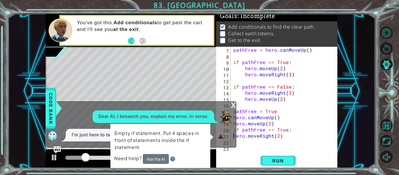
click at [284, 141] on div "pathFree = hero . canMoveUp ( ) if pathFree == True : hero . moveUp ( 2 ) hero …" at bounding box center [283, 105] width 103 height 117
click at [285, 139] on div "pathFree = hero . canMoveUp ( ) if pathFree == True : hero . moveUp ( 2 ) hero …" at bounding box center [283, 105] width 103 height 117
click at [160, 158] on button "Ask the AI" at bounding box center [156, 159] width 26 height 10
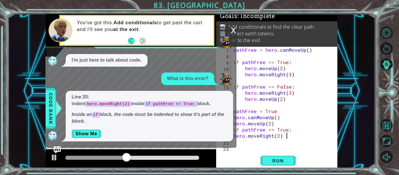
type textarea "hero.moveRight(2)"
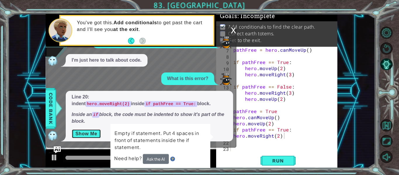
click at [90, 135] on button "Show Me" at bounding box center [87, 133] width 30 height 9
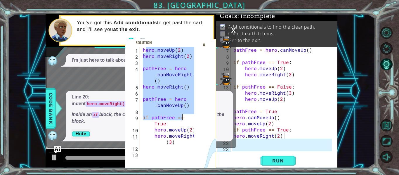
drag, startPoint x: 144, startPoint y: 51, endPoint x: 182, endPoint y: 119, distance: 77.8
click at [182, 119] on div "hero . moveUp ( 2 ) hero . moveRight ( 2 ) pathFree = hero . canMoveRight ( ) h…" at bounding box center [170, 108] width 56 height 123
click at [152, 105] on div "hero . moveUp ( 2 ) hero . moveRight ( 2 ) pathFree = hero . canMoveRight ( ) h…" at bounding box center [168, 99] width 53 height 104
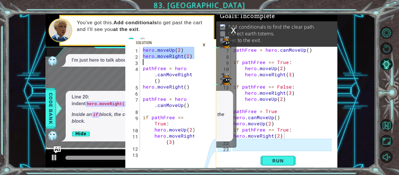
scroll to position [92, 0]
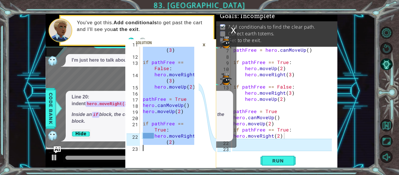
drag, startPoint x: 143, startPoint y: 50, endPoint x: 198, endPoint y: 170, distance: 132.1
click at [198, 170] on div "pathFree = hero.canMoveUp() 11 12 13 14 15 16 17 18 19 20 21 22 23 hero . moveR…" at bounding box center [199, 87] width 399 height 175
type textarea "hero.moveRight(2)"
click at [284, 139] on div "pathFree = hero . canMoveUp ( ) if pathFree == True : hero . moveUp ( 2 ) hero …" at bounding box center [283, 105] width 103 height 117
click at [234, 33] on div "x" at bounding box center [233, 30] width 5 height 6
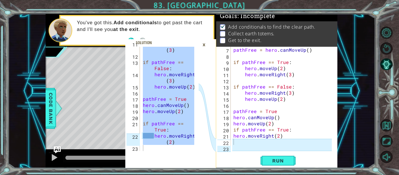
click at [203, 44] on div "×" at bounding box center [204, 45] width 9 height 10
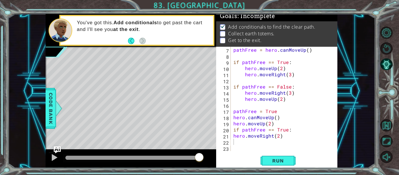
type textarea "if pathFree == True:"
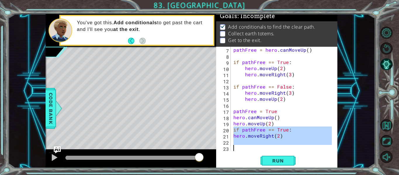
drag, startPoint x: 234, startPoint y: 130, endPoint x: 261, endPoint y: 146, distance: 31.7
click at [261, 146] on div "pathFree = hero . canMoveUp ( ) if pathFree == True : hero . moveUp ( 2 ) hero …" at bounding box center [283, 105] width 103 height 117
click at [261, 146] on div "pathFree = hero . canMoveUp ( ) if pathFree == True : hero . moveUp ( 2 ) hero …" at bounding box center [282, 99] width 100 height 104
drag, startPoint x: 233, startPoint y: 128, endPoint x: 271, endPoint y: 143, distance: 41.1
click at [271, 143] on div "pathFree = hero . canMoveUp ( ) if pathFree == True : hero . moveUp ( 2 ) hero …" at bounding box center [283, 105] width 103 height 117
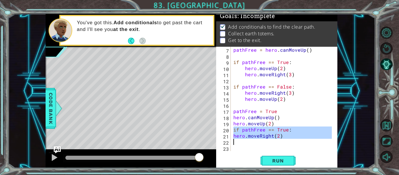
type textarea "hero.moveRight(2)"
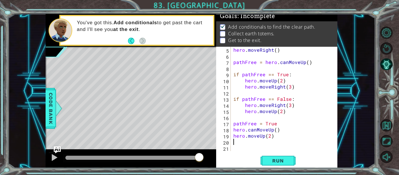
scroll to position [25, 0]
paste textarea "[URL][DOMAIN_NAME]"
type textarea "[URL][DOMAIN_NAME]"
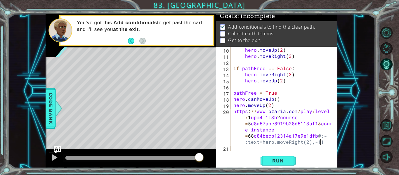
scroll to position [55, 0]
click at [282, 163] on span "Run" at bounding box center [278, 161] width 23 height 6
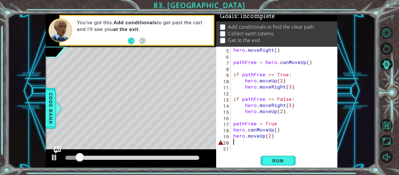
scroll to position [25, 0]
drag, startPoint x: 237, startPoint y: 144, endPoint x: 234, endPoint y: 148, distance: 5.8
click at [234, 148] on div "hero . moveRight ( ) pathFree = hero . canMoveUp ( ) if pathFree == True : hero…" at bounding box center [283, 105] width 103 height 117
click at [56, 150] on img "Ask AI" at bounding box center [57, 150] width 8 height 8
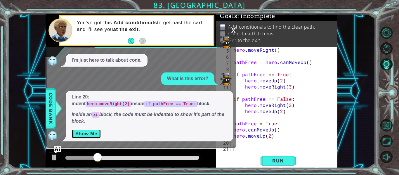
click at [92, 133] on button "Show Me" at bounding box center [87, 133] width 30 height 9
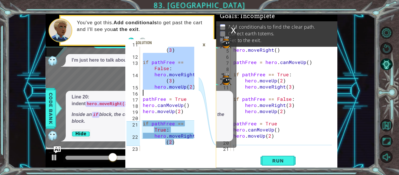
drag, startPoint x: 167, startPoint y: 50, endPoint x: 176, endPoint y: 89, distance: 40.1
click at [176, 89] on div "hero . moveRight ( 3 ) if pathFree == False : hero . moveRight ( 3 ) hero . mov…" at bounding box center [170, 102] width 56 height 123
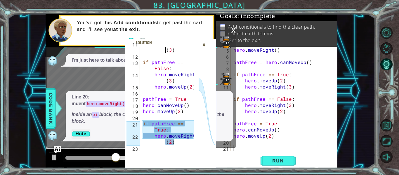
click at [164, 48] on div "hero . moveRight ( 3 ) if pathFree == False : hero . moveRight ( 3 ) hero . mov…" at bounding box center [170, 102] width 56 height 123
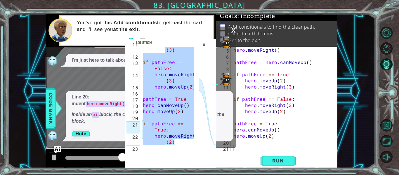
drag, startPoint x: 165, startPoint y: 48, endPoint x: 194, endPoint y: 140, distance: 96.3
click at [194, 140] on div "hero.moveRight(3) 11 12 13 14 15 16 17 18 19 20 21 22 23 hero . moveRight ( 3 )…" at bounding box center [161, 99] width 73 height 104
type textarea "if pathFree == True: hero.moveRight(2)"
click at [239, 143] on div "hero . moveRight ( ) pathFree = hero . canMoveUp ( ) if pathFree == True : hero…" at bounding box center [283, 105] width 103 height 117
paste textarea "hero.moveRight(2)"
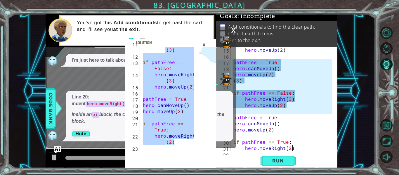
scroll to position [92, 0]
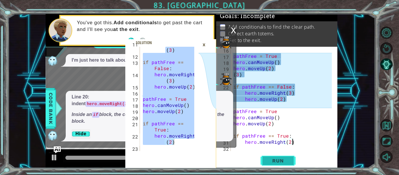
click at [285, 165] on button "Run" at bounding box center [278, 161] width 35 height 12
click at [233, 33] on div "x" at bounding box center [233, 30] width 5 height 6
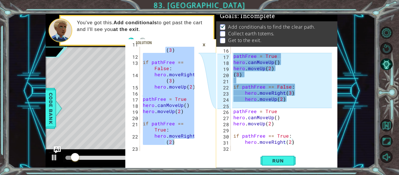
click at [205, 48] on div "×" at bounding box center [204, 45] width 9 height 10
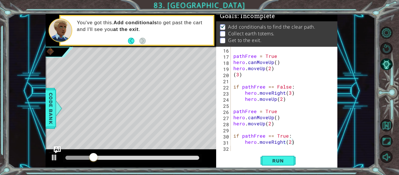
click at [289, 143] on div "pathFree = True hero . canMoveUp ( ) hero . moveUp ( 2 ) ( 3 ) if pathFree == F…" at bounding box center [283, 105] width 103 height 117
click at [288, 164] on span "Run" at bounding box center [278, 161] width 23 height 6
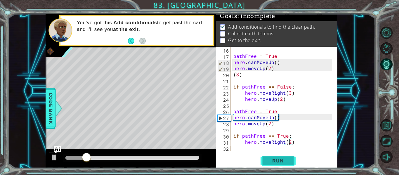
click at [287, 159] on span "Run" at bounding box center [278, 161] width 23 height 6
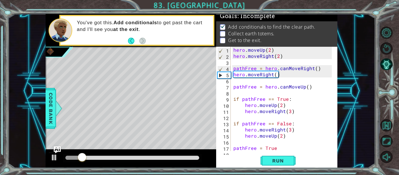
scroll to position [0, 0]
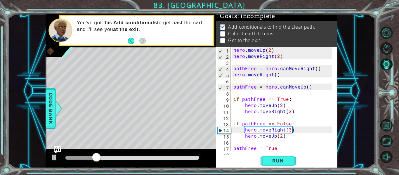
click at [288, 131] on div "hero . moveUp ( 2 ) hero . moveRight ( 2 ) pathFree = hero . canMoveRight ( ) h…" at bounding box center [283, 105] width 103 height 117
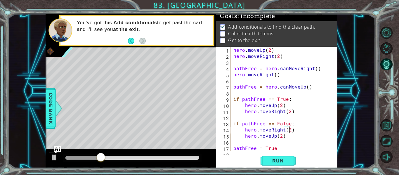
scroll to position [0, 4]
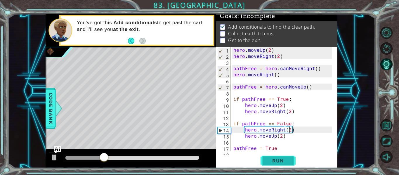
click at [279, 161] on span "Run" at bounding box center [278, 161] width 23 height 6
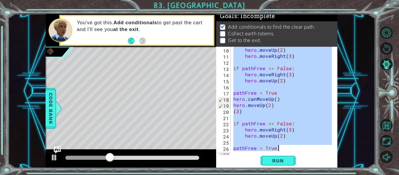
scroll to position [92, 0]
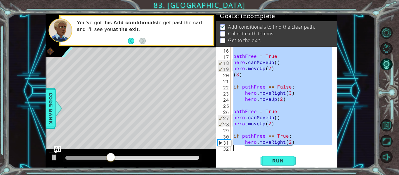
drag, startPoint x: 232, startPoint y: 49, endPoint x: 310, endPoint y: 178, distance: 150.7
click at [310, 175] on html "if pathFree == True: hero.moveRight(2) 11 12 13 14 15 16 17 18 19 20 21 22 23 h…" at bounding box center [199, 87] width 399 height 175
type textarea "hero.moveRight(2)"
click at [242, 87] on div "pathFree = True hero . canMoveUp ( ) hero . moveUp ( 2 ) ( 3 ) if pathFree == F…" at bounding box center [282, 99] width 100 height 104
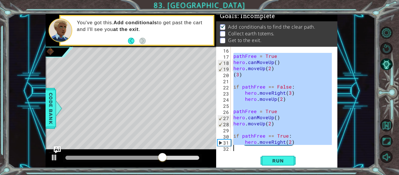
drag, startPoint x: 310, startPoint y: 164, endPoint x: 325, endPoint y: 189, distance: 28.8
click at [325, 175] on html "if pathFree == True: hero.moveRight(2) 11 12 13 14 15 16 17 18 19 20 21 22 23 h…" at bounding box center [199, 87] width 399 height 175
type textarea "hero.moveRight(2)"
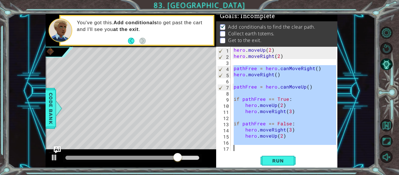
drag, startPoint x: 233, startPoint y: 68, endPoint x: 279, endPoint y: 189, distance: 129.0
click at [279, 175] on html "if pathFree == True: hero.moveRight(2) 11 12 13 14 15 16 17 18 19 20 21 22 23 h…" at bounding box center [199, 87] width 399 height 175
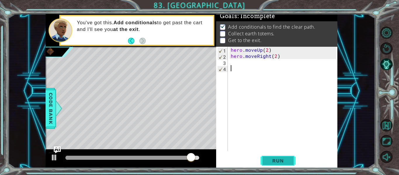
click at [265, 162] on button "Run" at bounding box center [278, 161] width 35 height 12
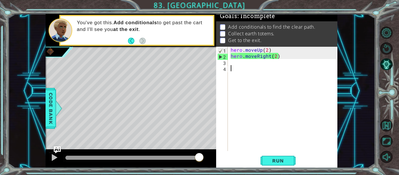
click at [275, 56] on div "hero . moveUp ( 2 ) hero . moveRight ( 2 )" at bounding box center [285, 105] width 110 height 117
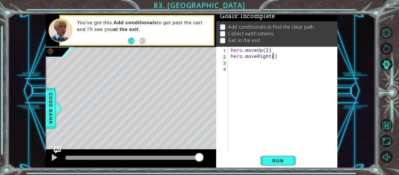
scroll to position [0, 3]
click at [287, 170] on div "if pathFree == True: hero.moveRight(2) 11 12 13 14 15 16 17 18 19 20 21 22 23 h…" at bounding box center [199, 87] width 399 height 175
click at [288, 163] on span "Run" at bounding box center [278, 161] width 23 height 6
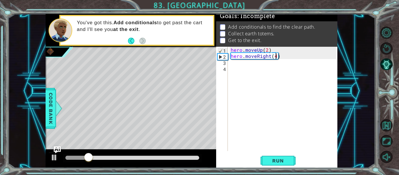
click at [274, 51] on div "hero . moveUp ( 2 ) hero . moveRight ( 4 )" at bounding box center [285, 105] width 110 height 117
type textarea "hero.moveUp(2)"
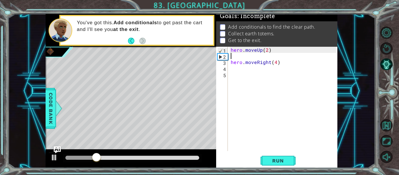
type textarea "f"
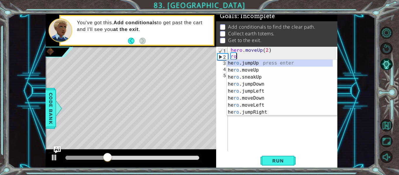
type textarea "r"
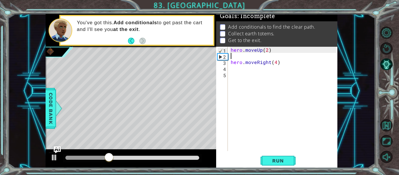
type textarea "hero.moveUp(2)"
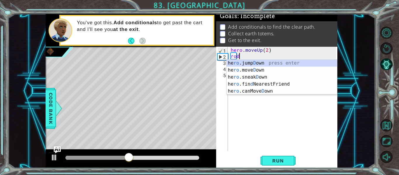
scroll to position [0, 0]
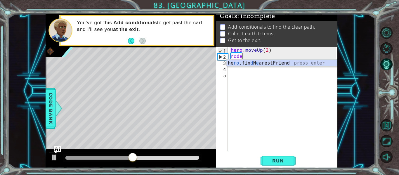
type textarea "rod"
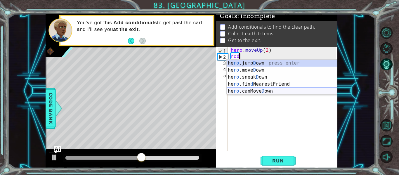
click at [265, 91] on div "he ro .jump D own press enter he ro .[PERSON_NAME] own press enter he ro .sneak…" at bounding box center [282, 84] width 110 height 49
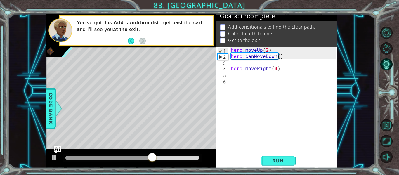
click at [265, 57] on div "hero . moveUp ( 2 ) hero . canMoveDown ( ) hero . moveRight ( 4 )" at bounding box center [285, 105] width 110 height 117
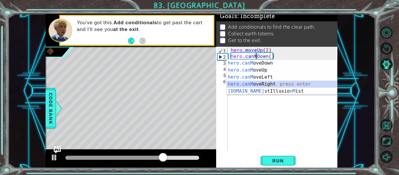
click at [268, 81] on div "hero.canM oveDown press enter hero.canM oveUp press enter hero.canM oveLeft pre…" at bounding box center [282, 84] width 110 height 49
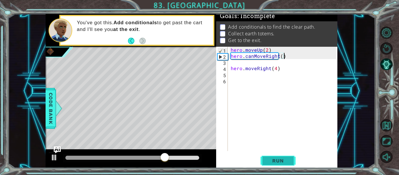
type textarea "hero.canMoveRight()"
click at [283, 159] on span "Run" at bounding box center [278, 161] width 23 height 6
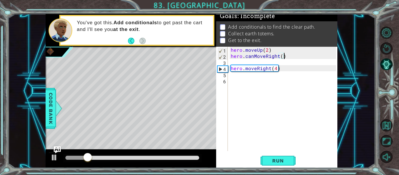
click at [281, 72] on div "hero . moveUp ( 2 ) hero . canMoveRight ( ) hero . moveRight ( 4 )" at bounding box center [285, 105] width 110 height 117
click at [281, 70] on div "hero . moveUp ( 2 ) hero . canMoveRight ( ) hero . moveRight ( 4 )" at bounding box center [285, 105] width 110 height 117
type textarea "hero.moveRight(4)"
click at [239, 75] on div "hero . moveUp ( 2 ) hero . canMoveRight ( ) hero . moveRight ( 4 )" at bounding box center [285, 105] width 110 height 117
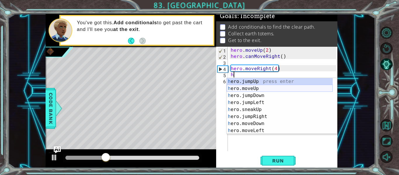
click at [246, 88] on div "h ero.jumpUp press enter h ero.moveUp press enter h ero.jumpDown press enter h …" at bounding box center [280, 113] width 106 height 70
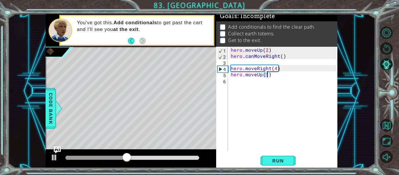
type textarea "hero.moveUp(3)"
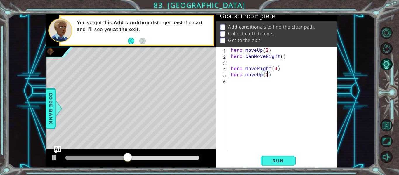
scroll to position [0, 2]
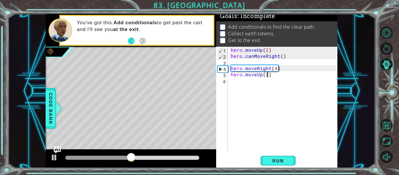
click at [271, 75] on div "hero . moveUp ( 2 ) hero . canMoveRight ( ) hero . moveRight ( 4 ) hero . moveU…" at bounding box center [285, 105] width 110 height 117
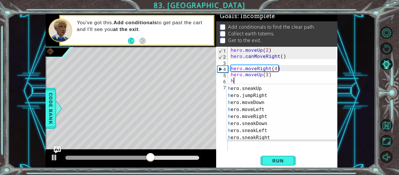
scroll to position [27, 0]
click at [272, 119] on div "h ero.jumpLeft press enter h ero.sneakUp press enter h ero.jumpRight press ente…" at bounding box center [280, 113] width 106 height 70
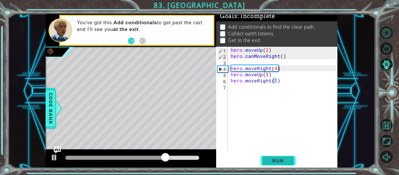
click at [280, 163] on span "Run" at bounding box center [278, 161] width 23 height 6
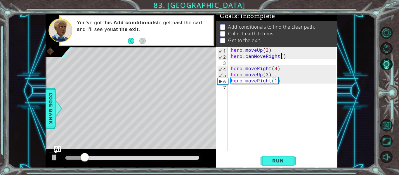
click at [281, 56] on div "hero . moveUp ( 2 ) hero . canMoveRight ( ) hero . moveRight ( 4 ) hero . moveU…" at bounding box center [285, 105] width 110 height 117
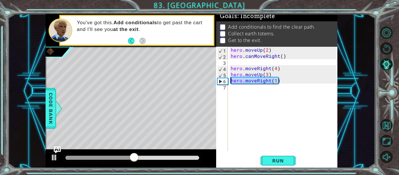
drag, startPoint x: 280, startPoint y: 82, endPoint x: 227, endPoint y: 82, distance: 52.6
click at [227, 82] on div "hero.canMoveRight() 1 2 3 4 5 6 7 hero . moveUp ( 2 ) hero . canMoveRight ( ) h…" at bounding box center [276, 99] width 120 height 104
type textarea "hero.moveRight(1)"
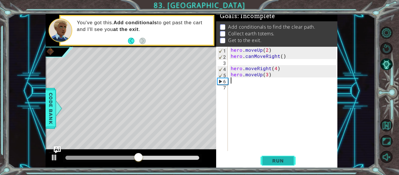
click at [292, 161] on button "Run" at bounding box center [278, 161] width 35 height 12
